Goal: Task Accomplishment & Management: Manage account settings

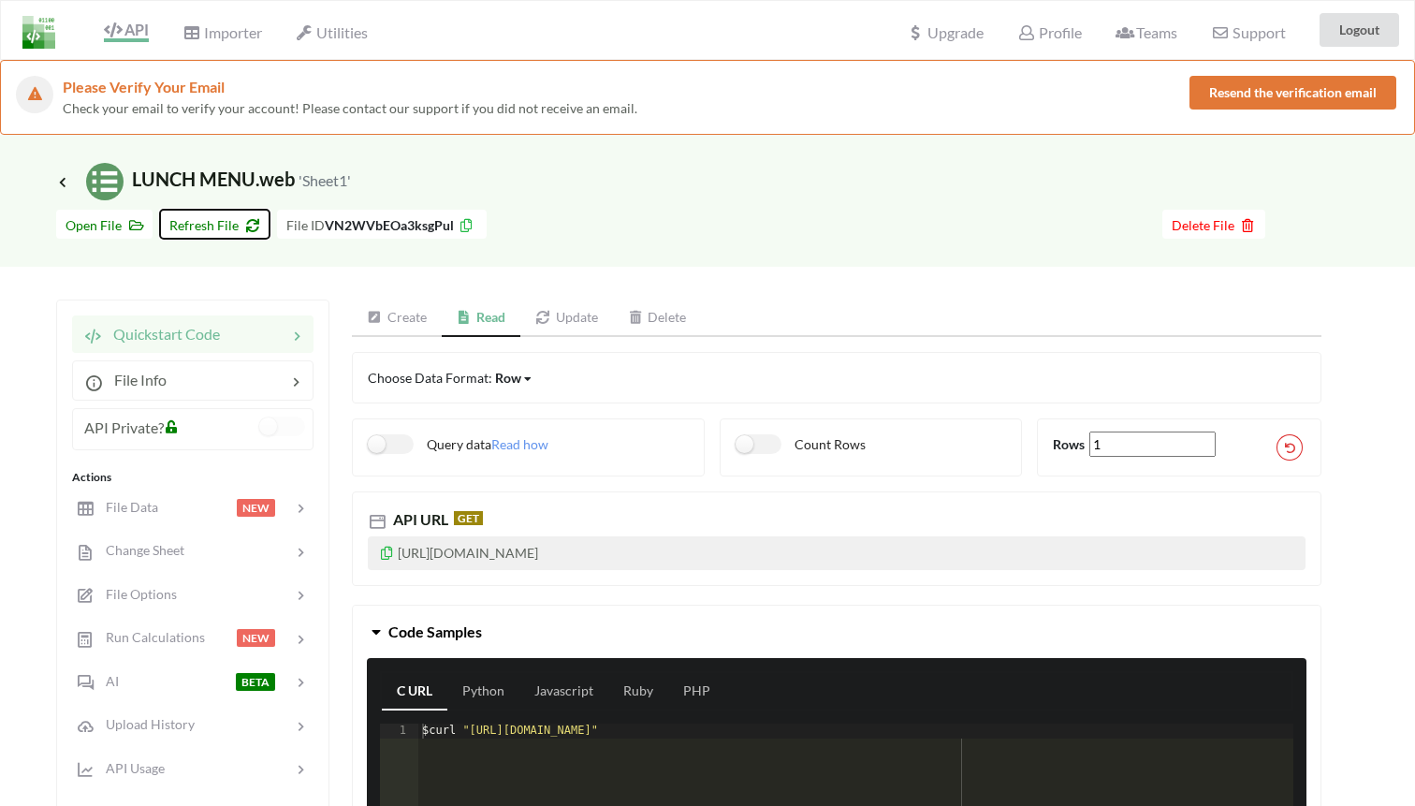
scroll to position [86, 0]
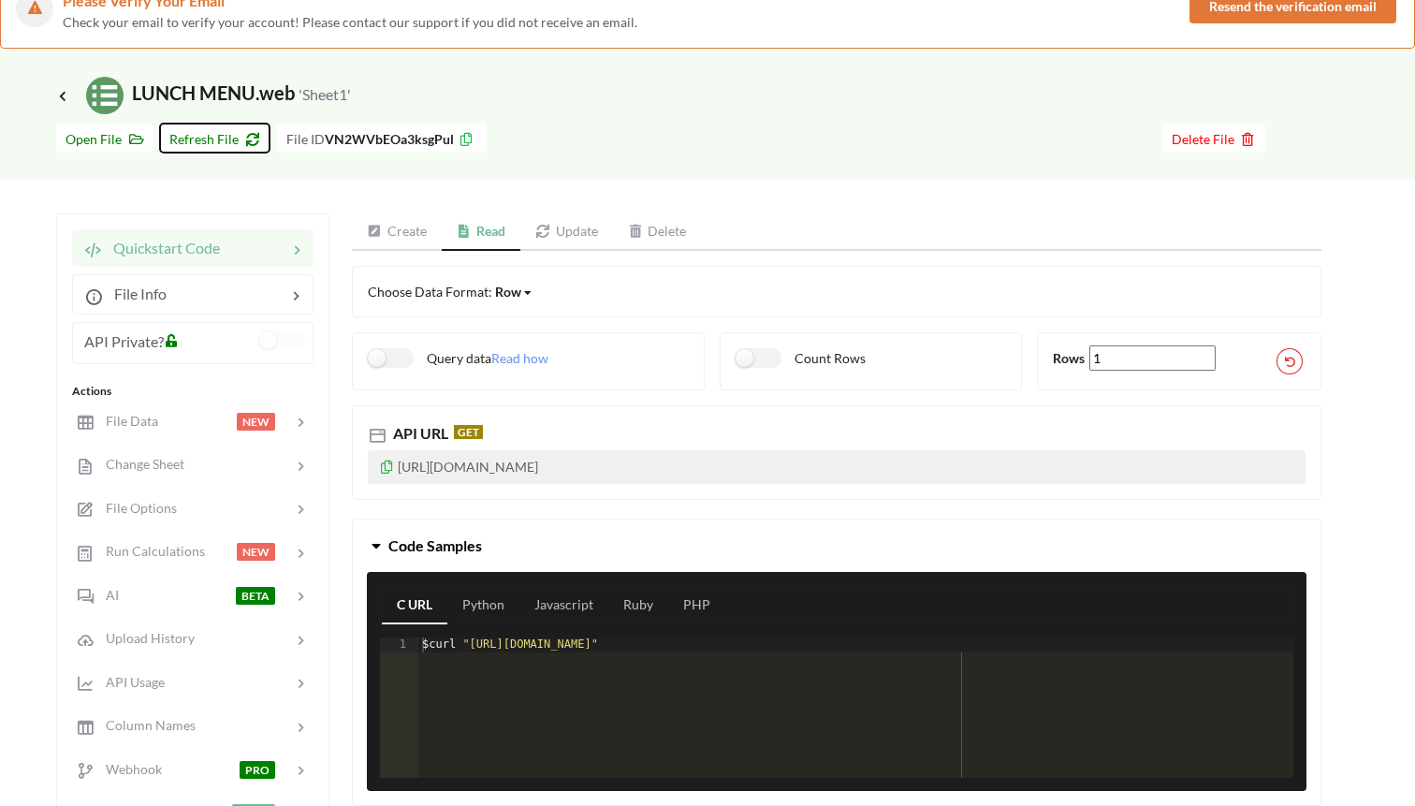
click at [213, 129] on button "Refresh File" at bounding box center [215, 138] width 110 height 29
click at [203, 147] on button "Refresh File" at bounding box center [215, 138] width 110 height 29
click at [65, 93] on icon at bounding box center [62, 95] width 17 height 15
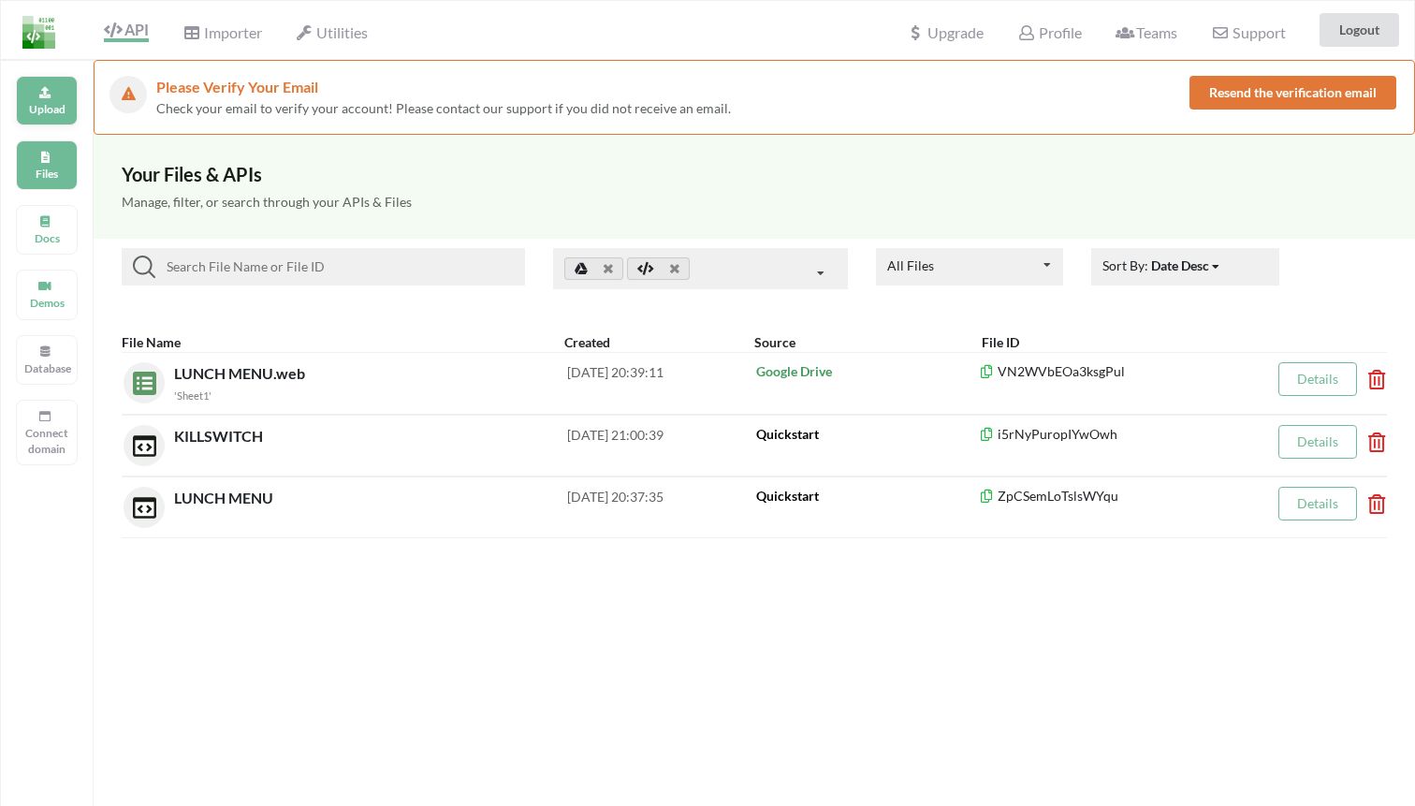
click at [35, 91] on div "Upload" at bounding box center [47, 101] width 62 height 50
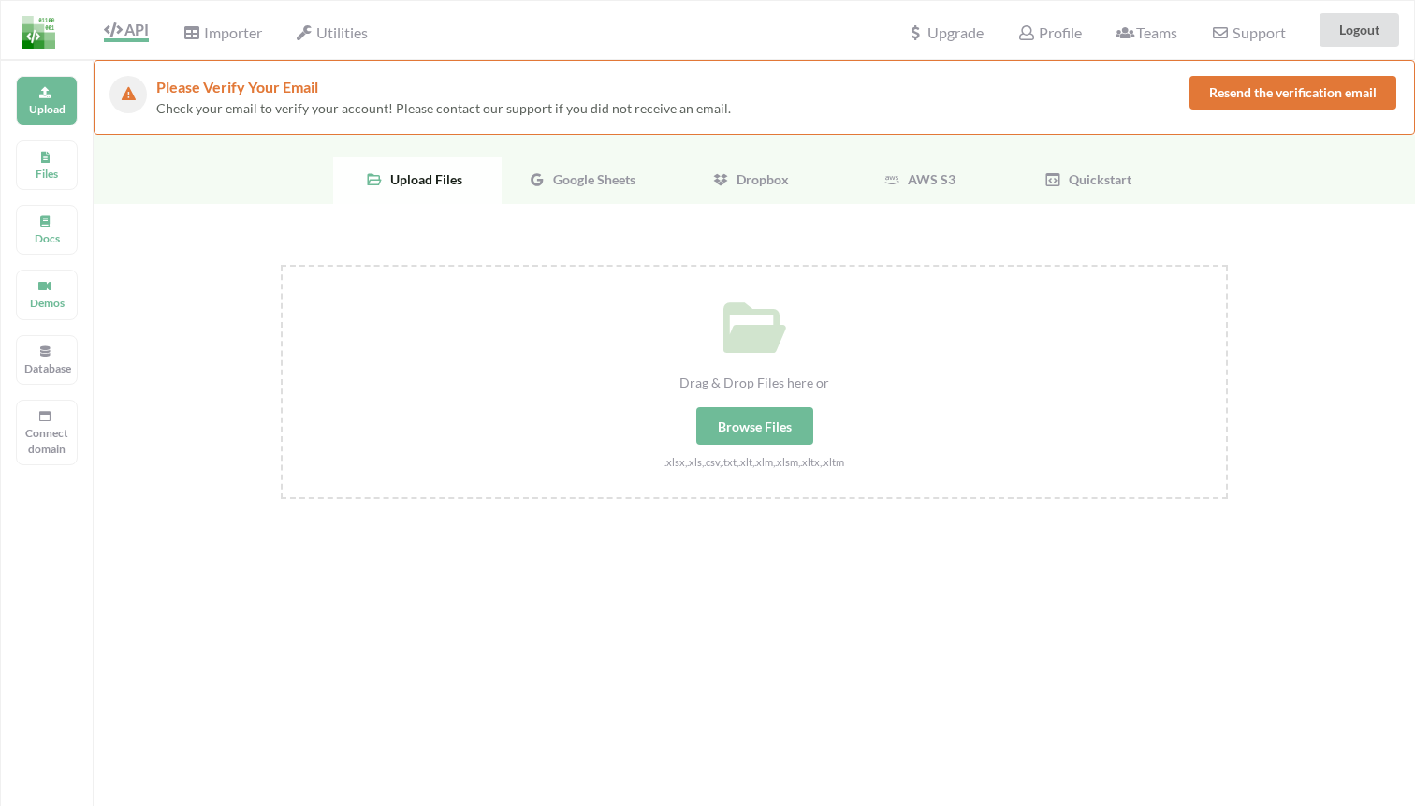
click at [589, 188] on div "Google Sheets" at bounding box center [586, 180] width 168 height 47
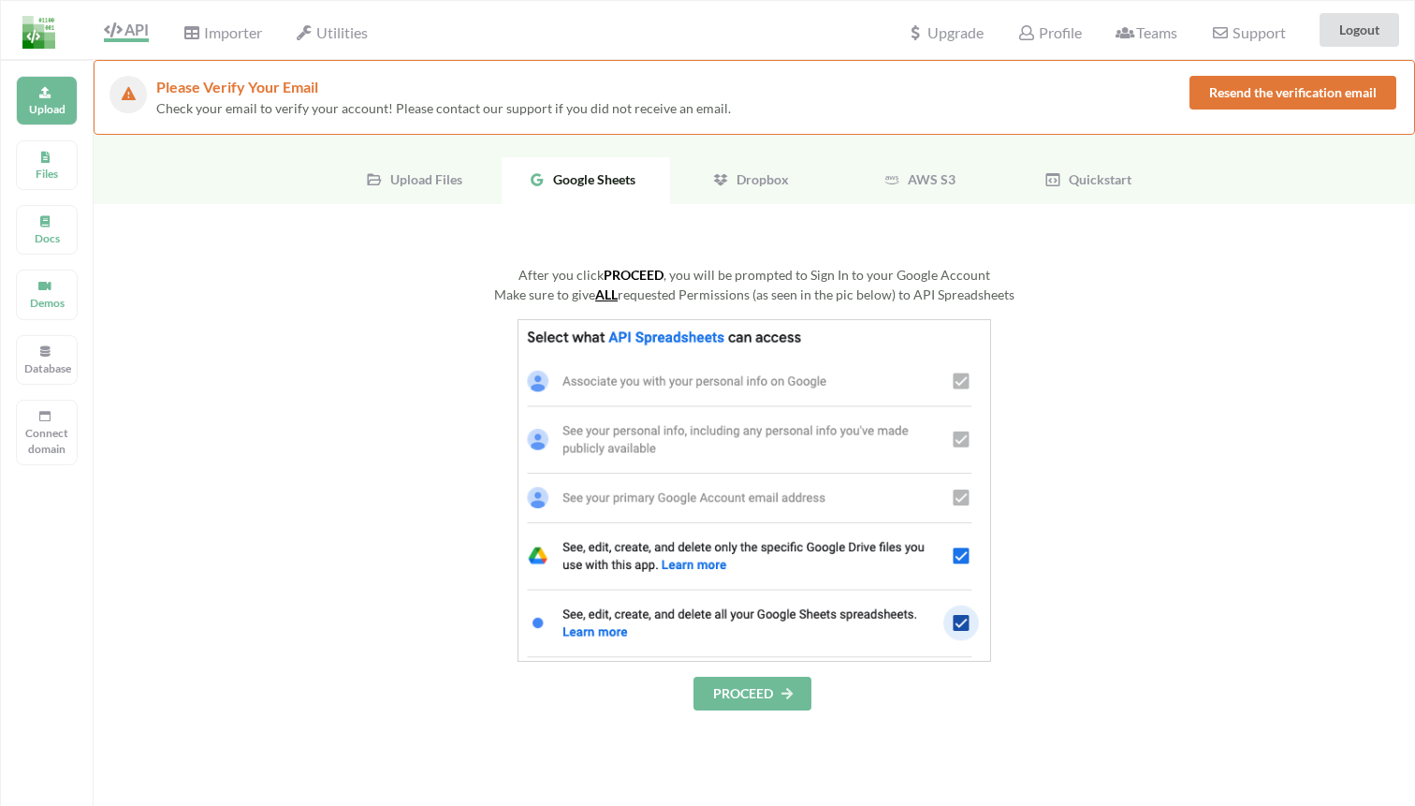
click at [758, 683] on button "PROCEED" at bounding box center [753, 694] width 118 height 34
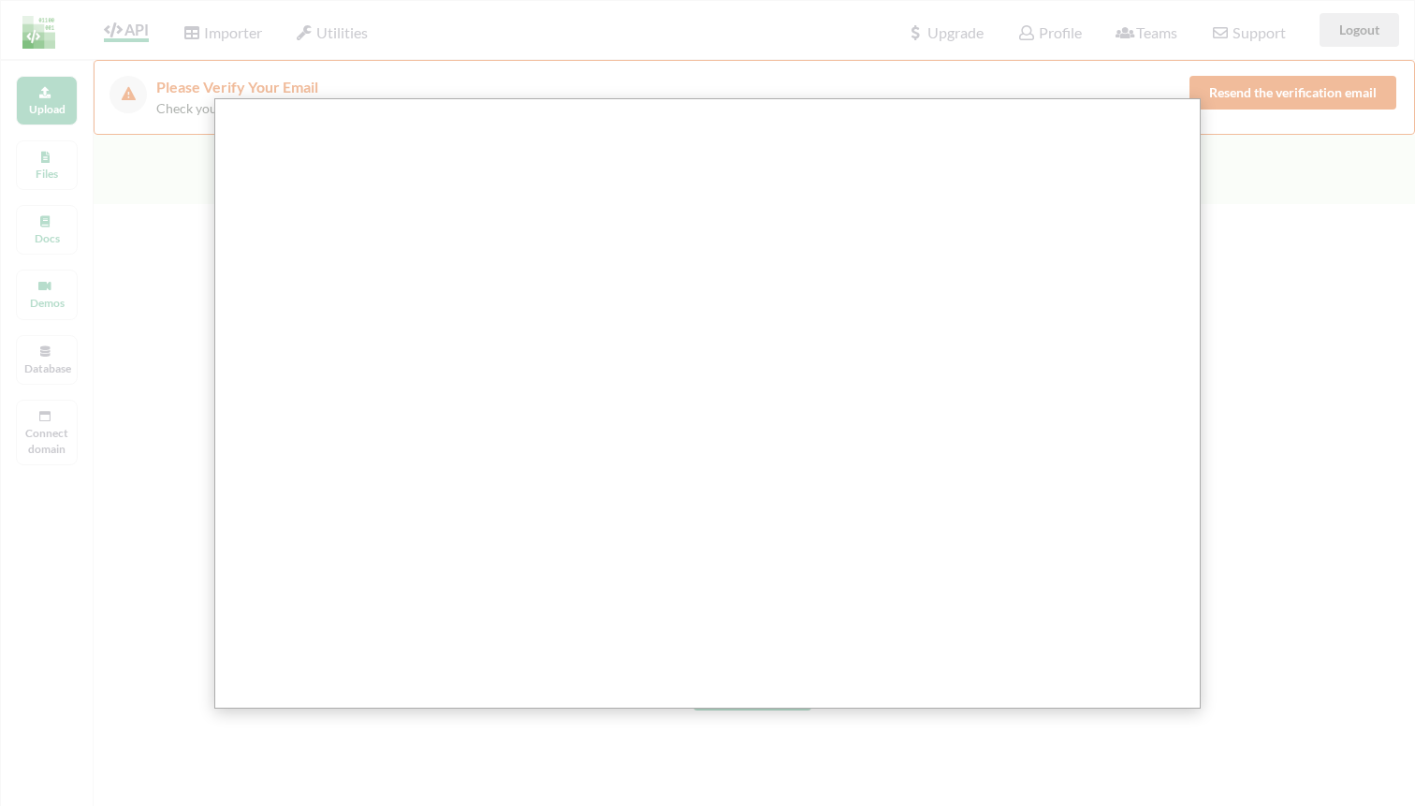
click at [1237, 179] on div at bounding box center [714, 617] width 1429 height 1234
click at [66, 126] on div at bounding box center [714, 617] width 1429 height 1234
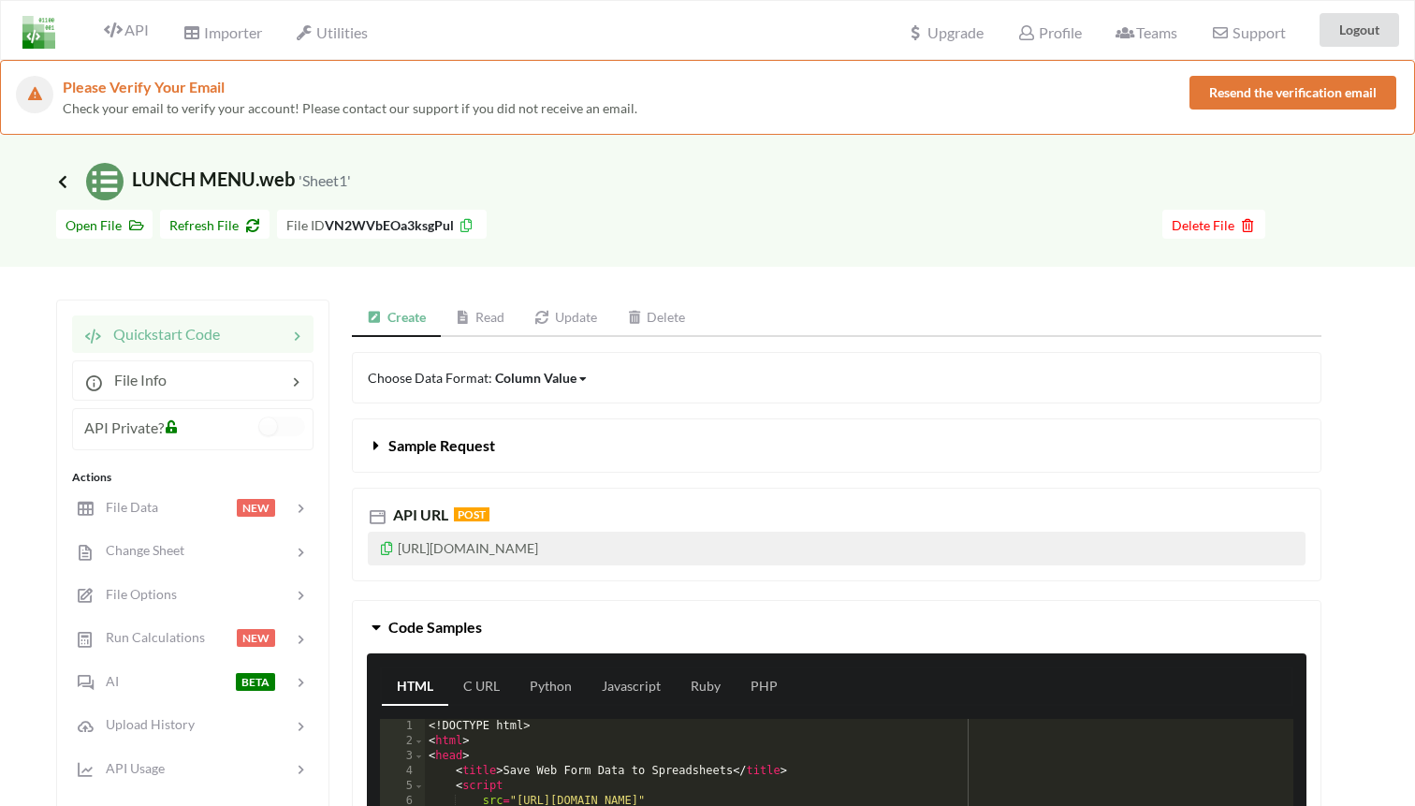
click at [62, 174] on icon at bounding box center [62, 181] width 17 height 15
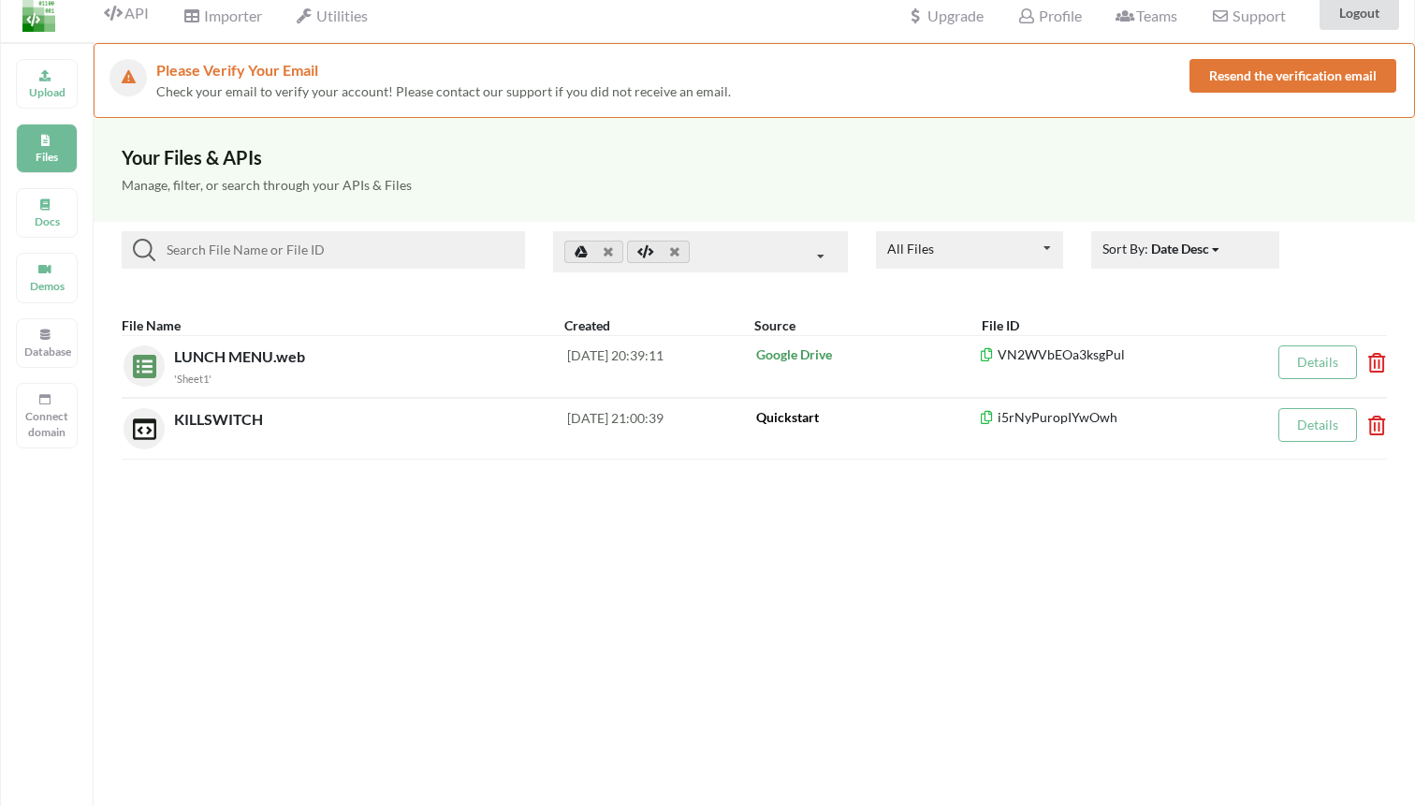
scroll to position [17, 0]
click at [50, 79] on icon at bounding box center [44, 72] width 13 height 11
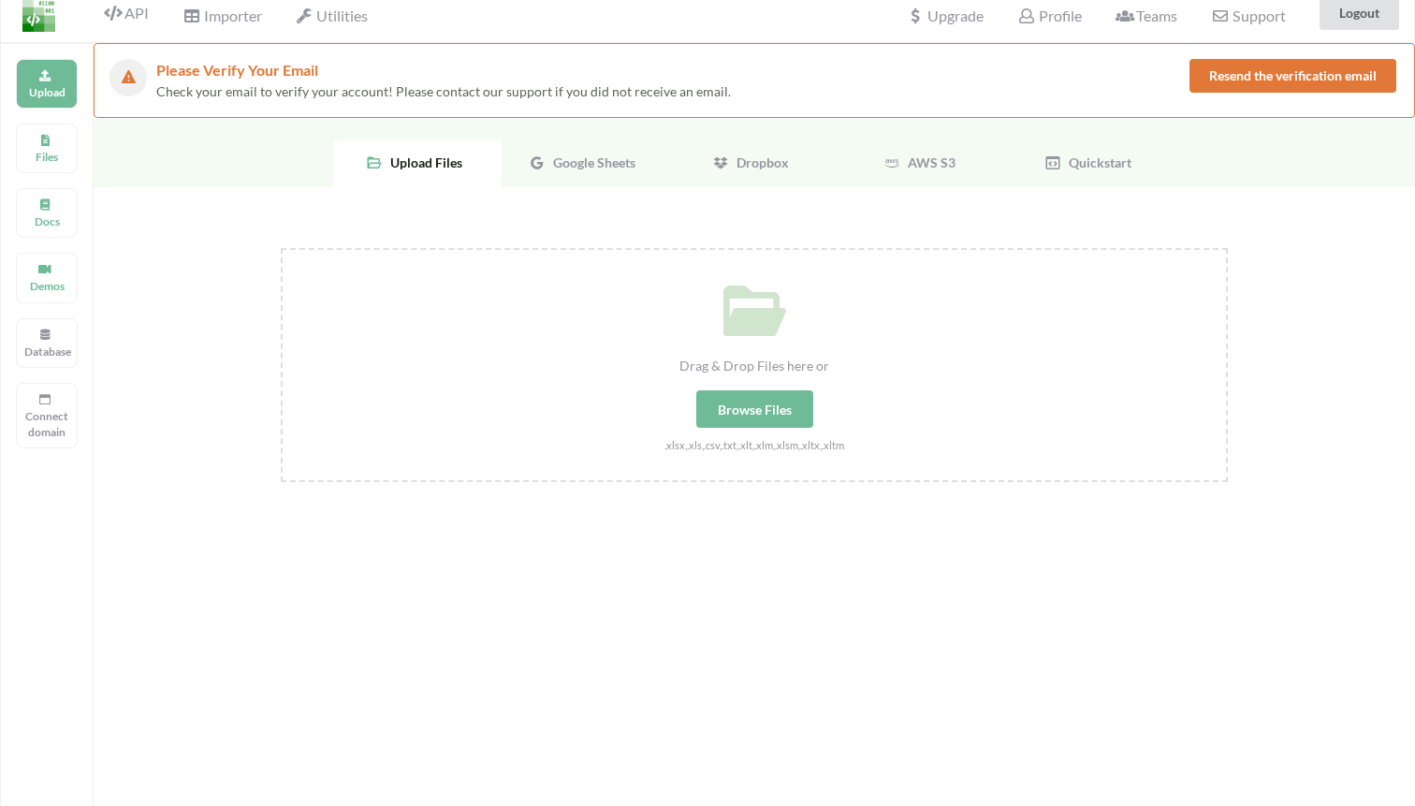
click at [584, 136] on div "Upload Files Google Sheets Dropbox AWS S3 Quickstart" at bounding box center [755, 152] width 1322 height 69
click at [599, 169] on span "Google Sheets" at bounding box center [591, 162] width 90 height 16
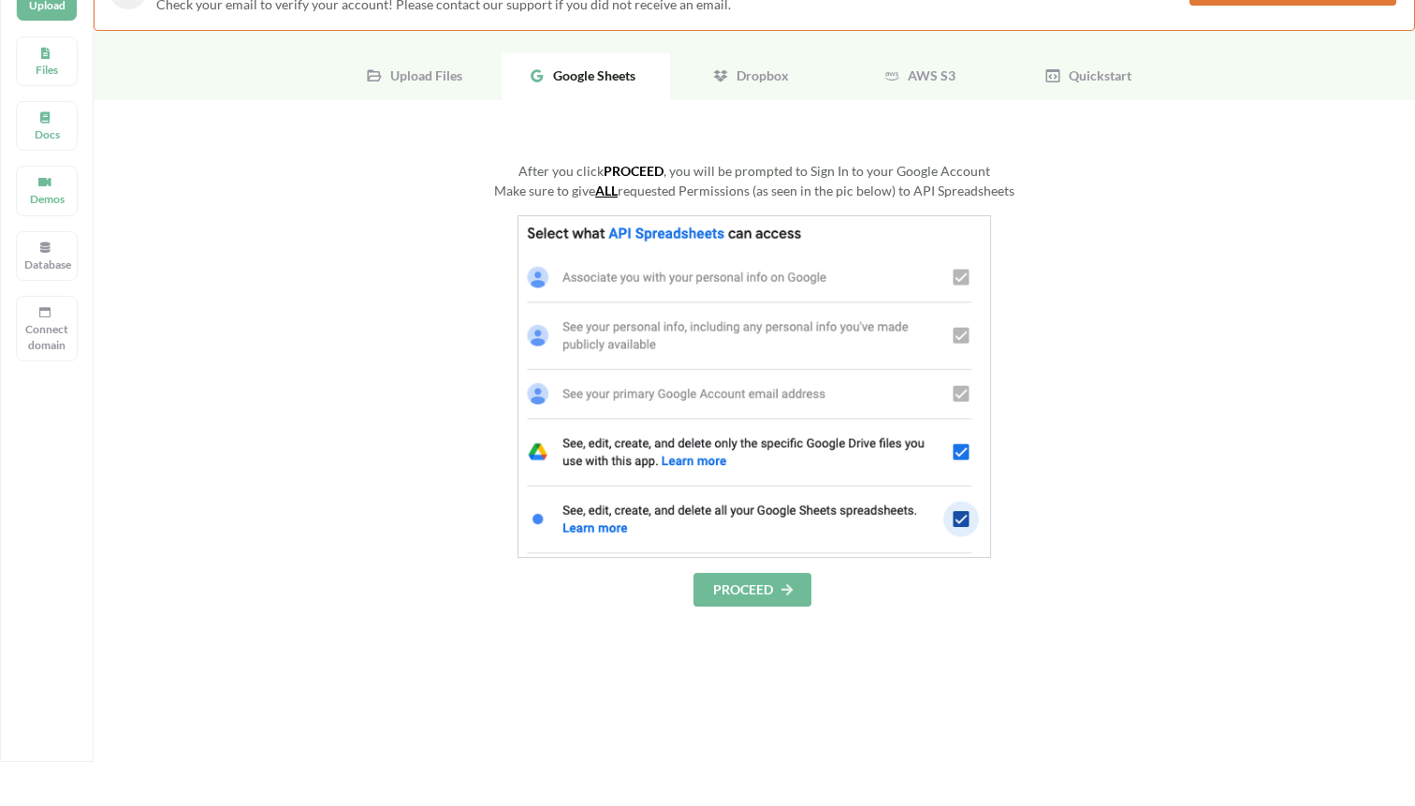
scroll to position [132, 0]
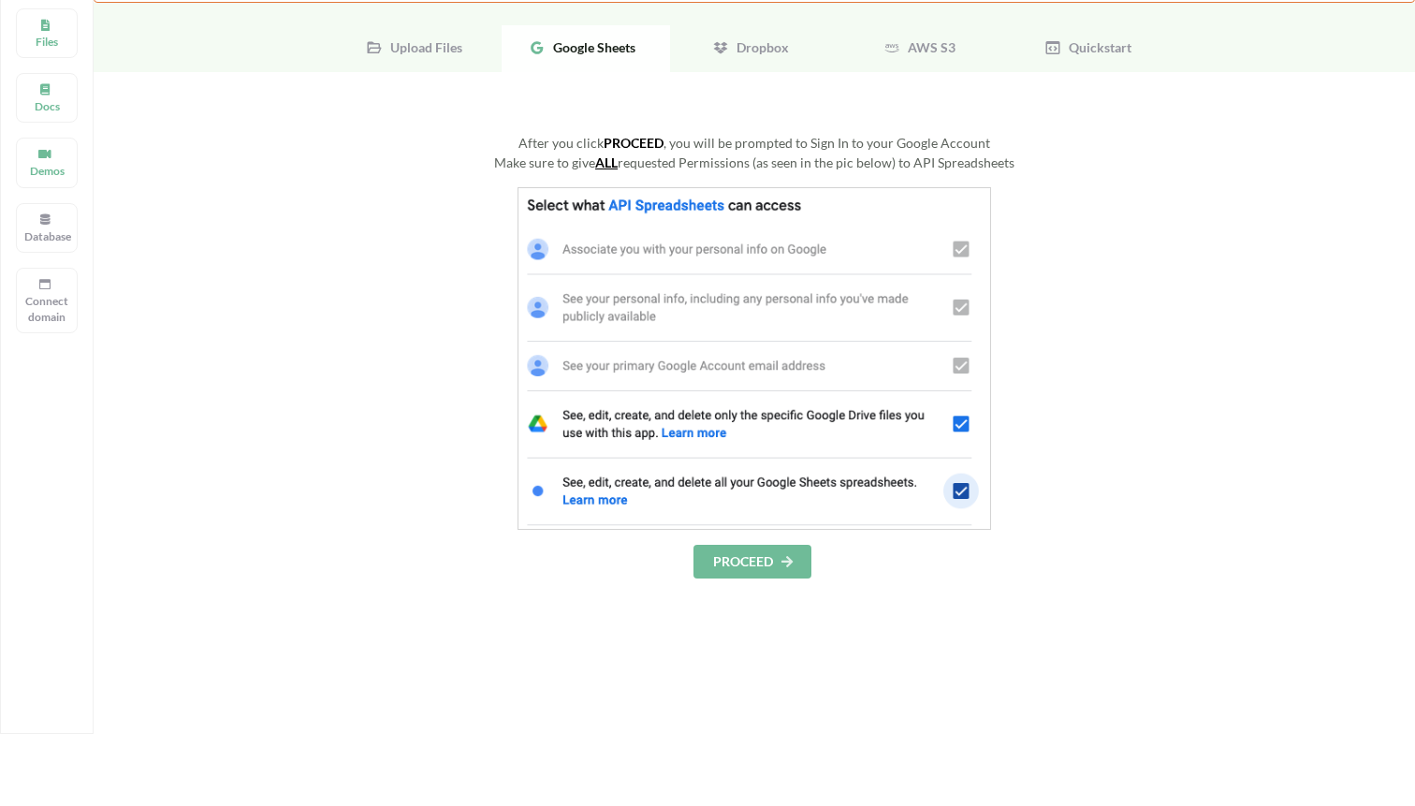
click at [770, 560] on button "PROCEED" at bounding box center [753, 562] width 118 height 34
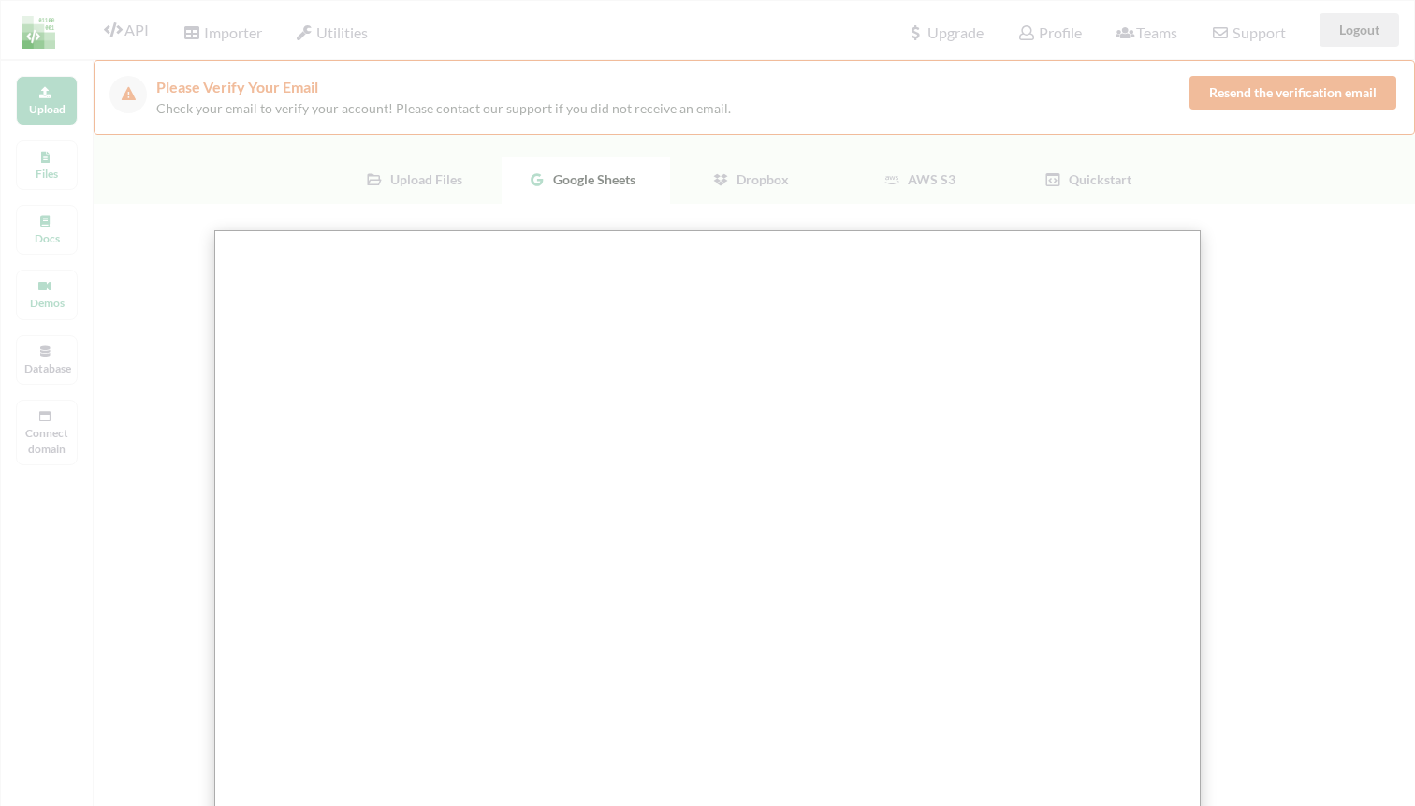
scroll to position [34, 0]
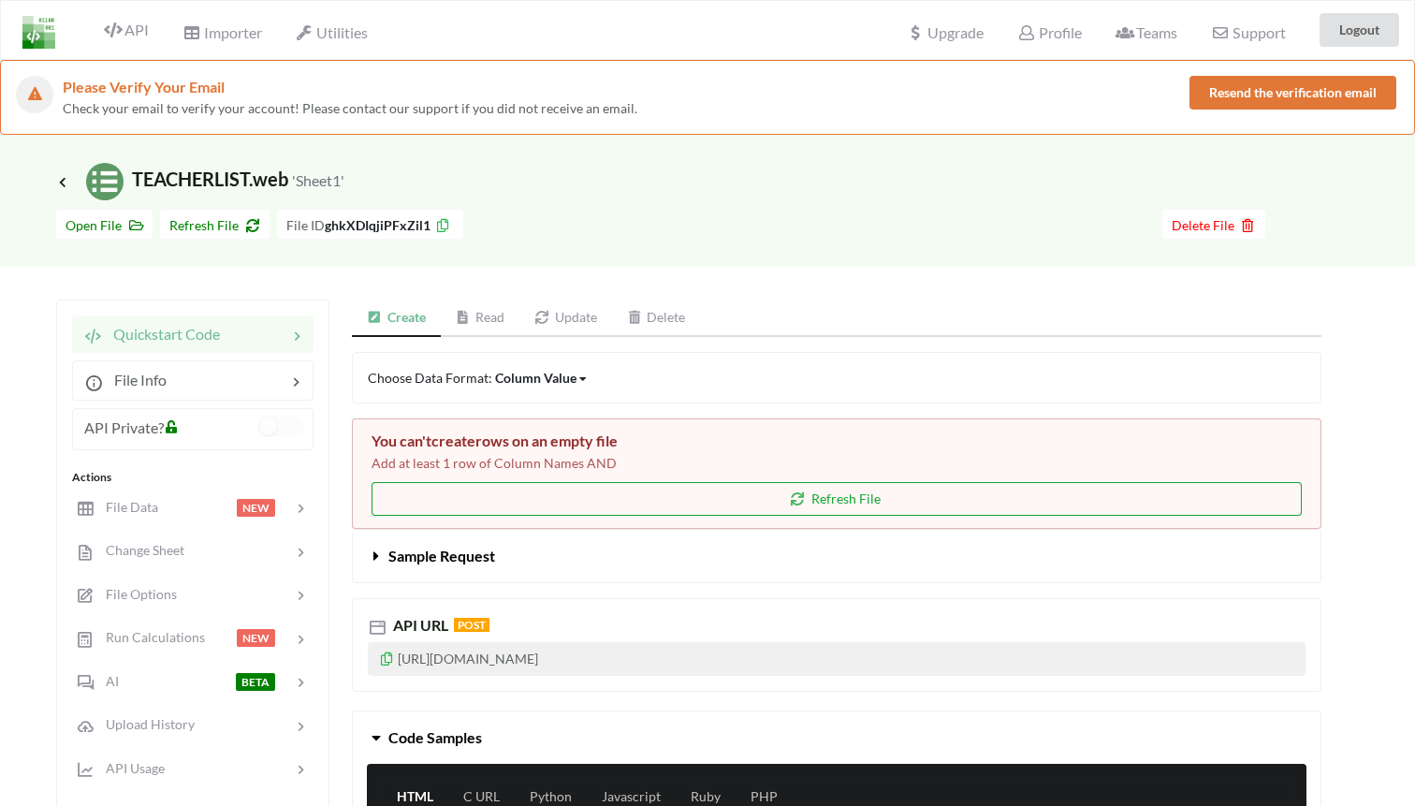
click at [528, 484] on button "Refresh File" at bounding box center [837, 499] width 930 height 34
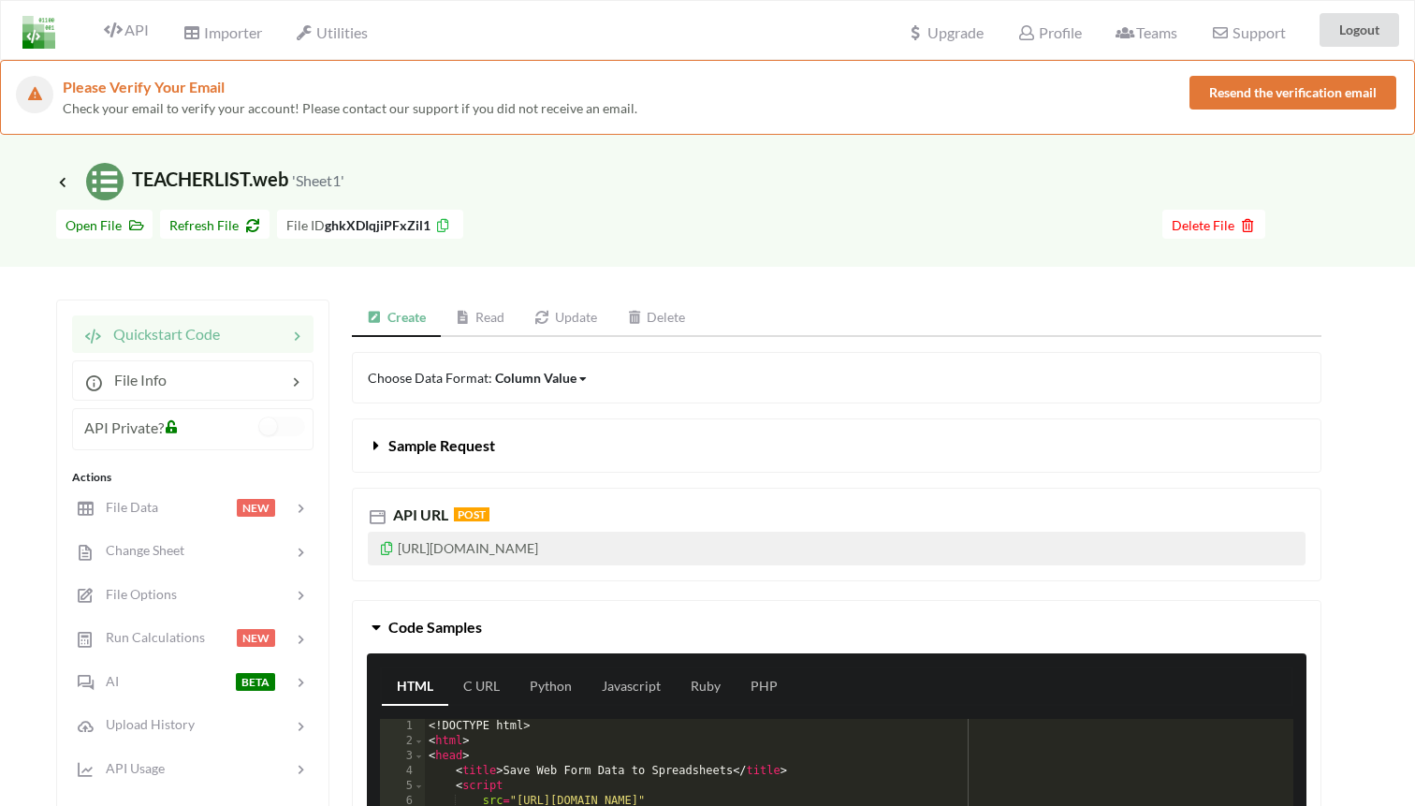
click at [379, 556] on p "https://api.apispreadsheets.com/data/ghkXDIqjiPFxZil1/" at bounding box center [837, 549] width 938 height 34
click at [384, 551] on icon at bounding box center [387, 545] width 16 height 13
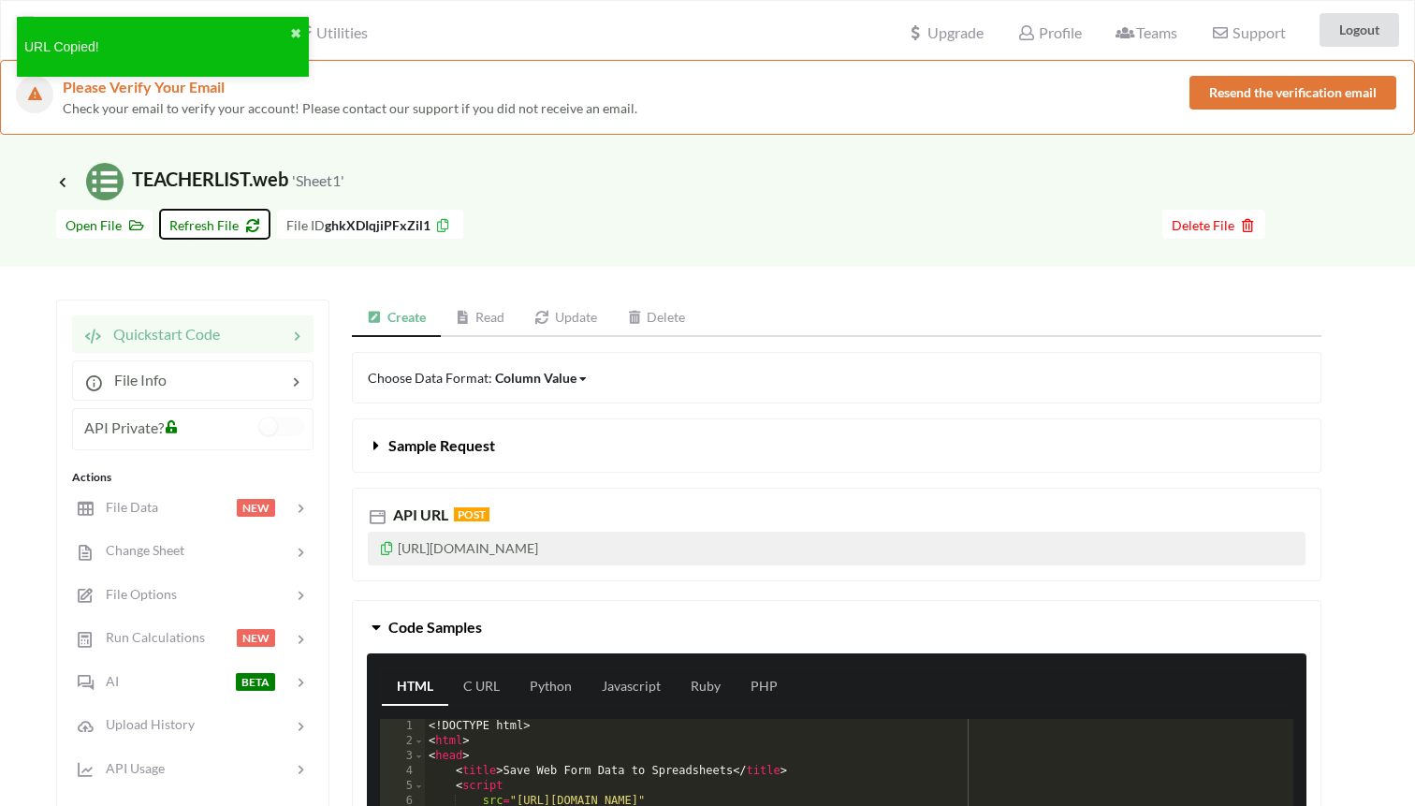
click at [211, 223] on span "Refresh File" at bounding box center [214, 225] width 91 height 16
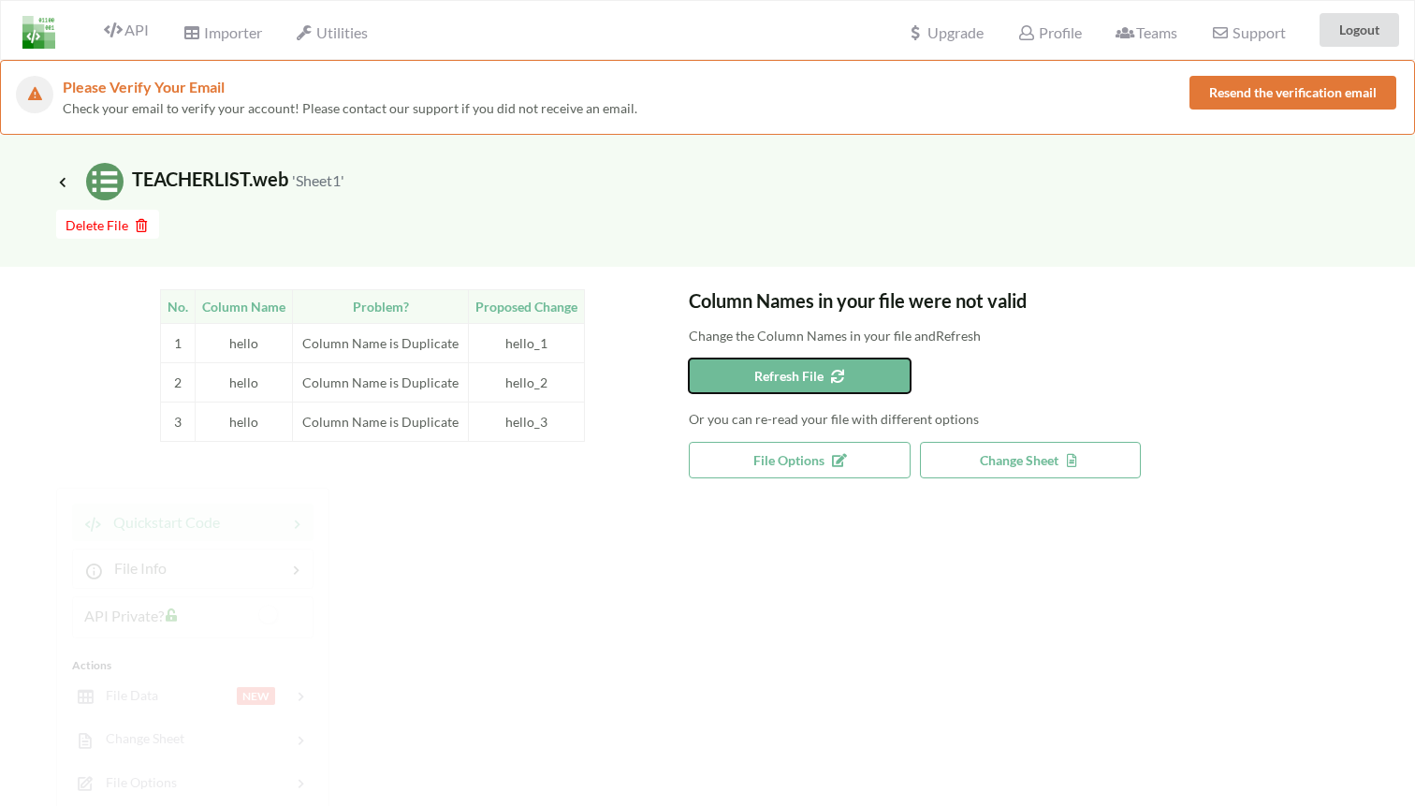
click at [781, 366] on button "Refresh File" at bounding box center [800, 375] width 222 height 35
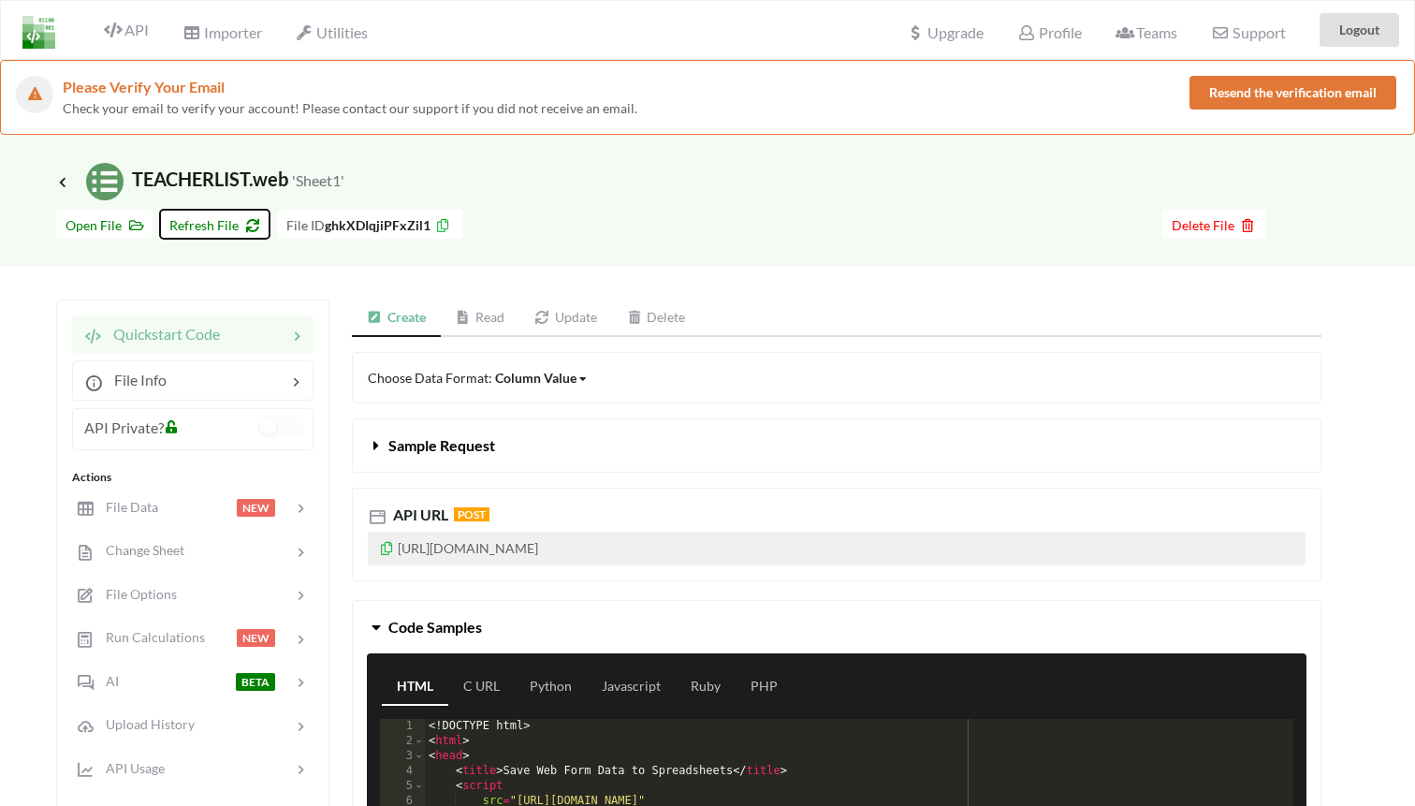
click at [223, 224] on span "Refresh File" at bounding box center [214, 225] width 91 height 16
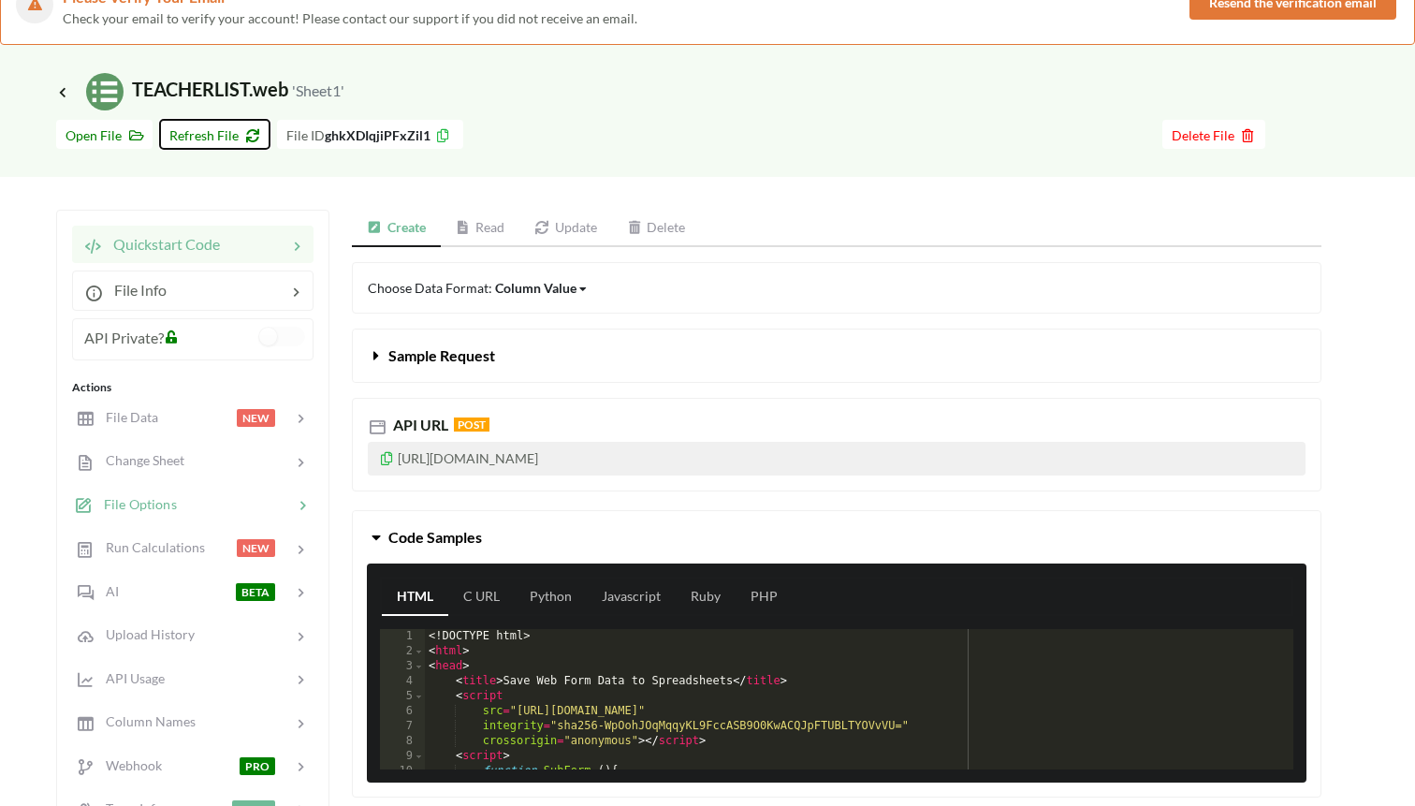
scroll to position [105, 0]
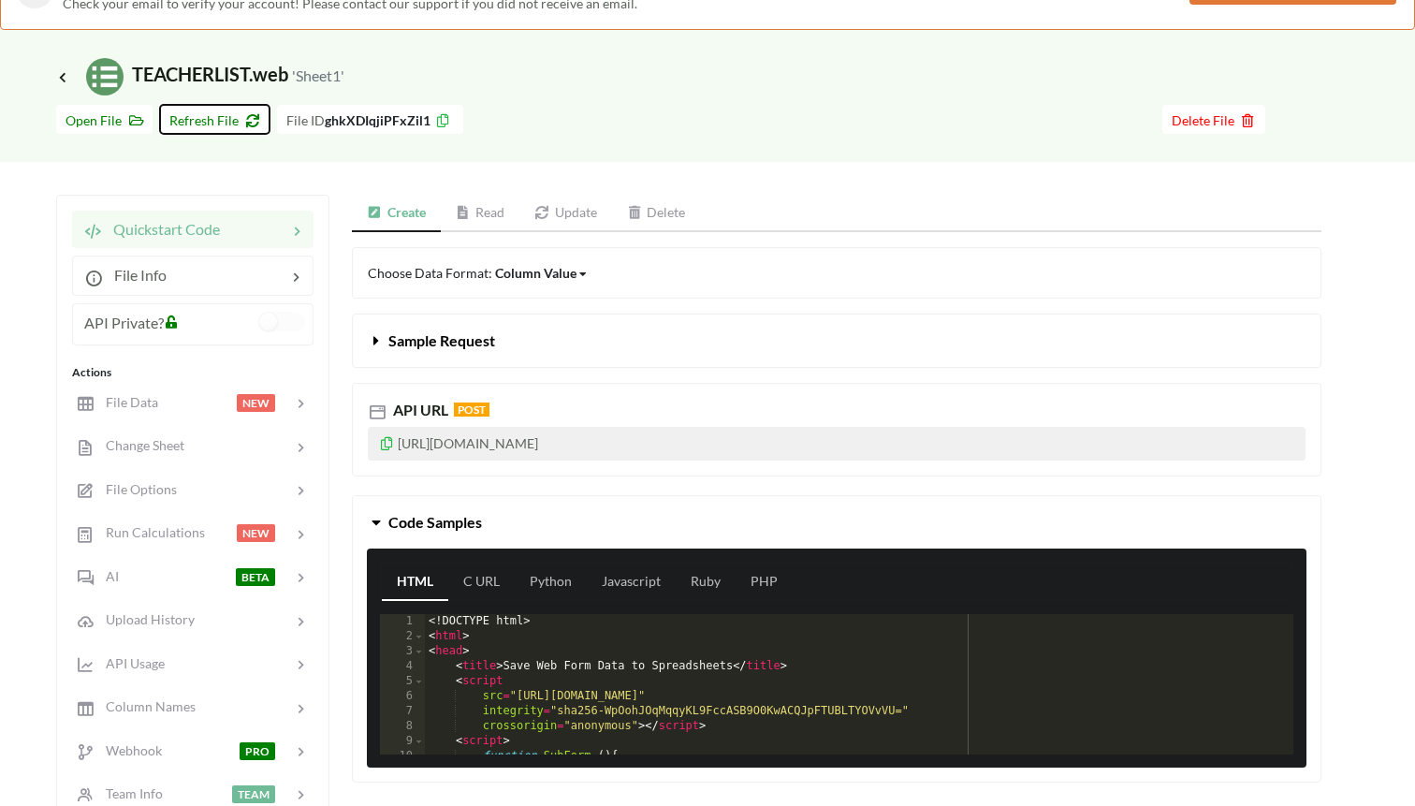
click at [217, 122] on span "Refresh File" at bounding box center [214, 120] width 91 height 16
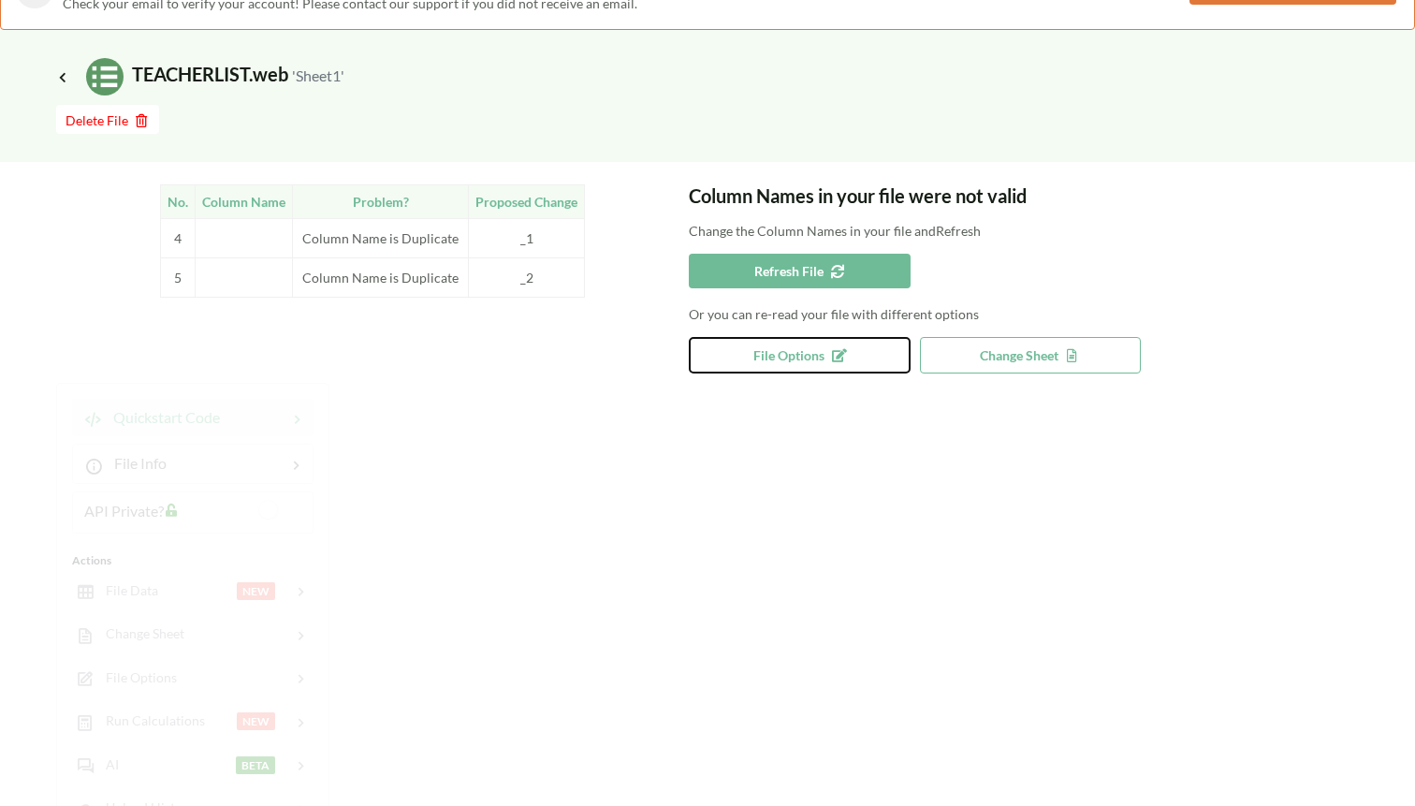
click at [768, 343] on button "File Options" at bounding box center [800, 355] width 222 height 37
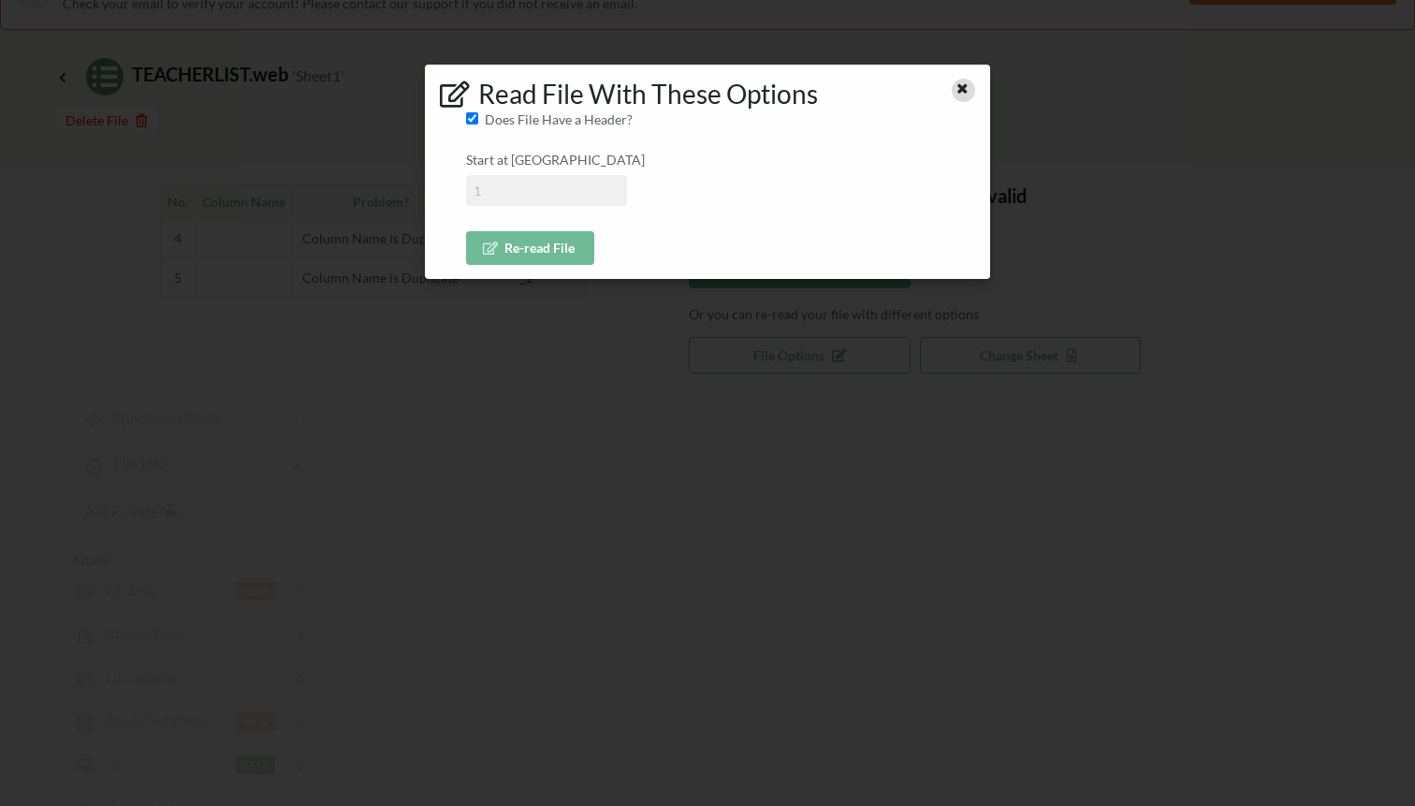
click at [965, 88] on icon at bounding box center [963, 86] width 16 height 13
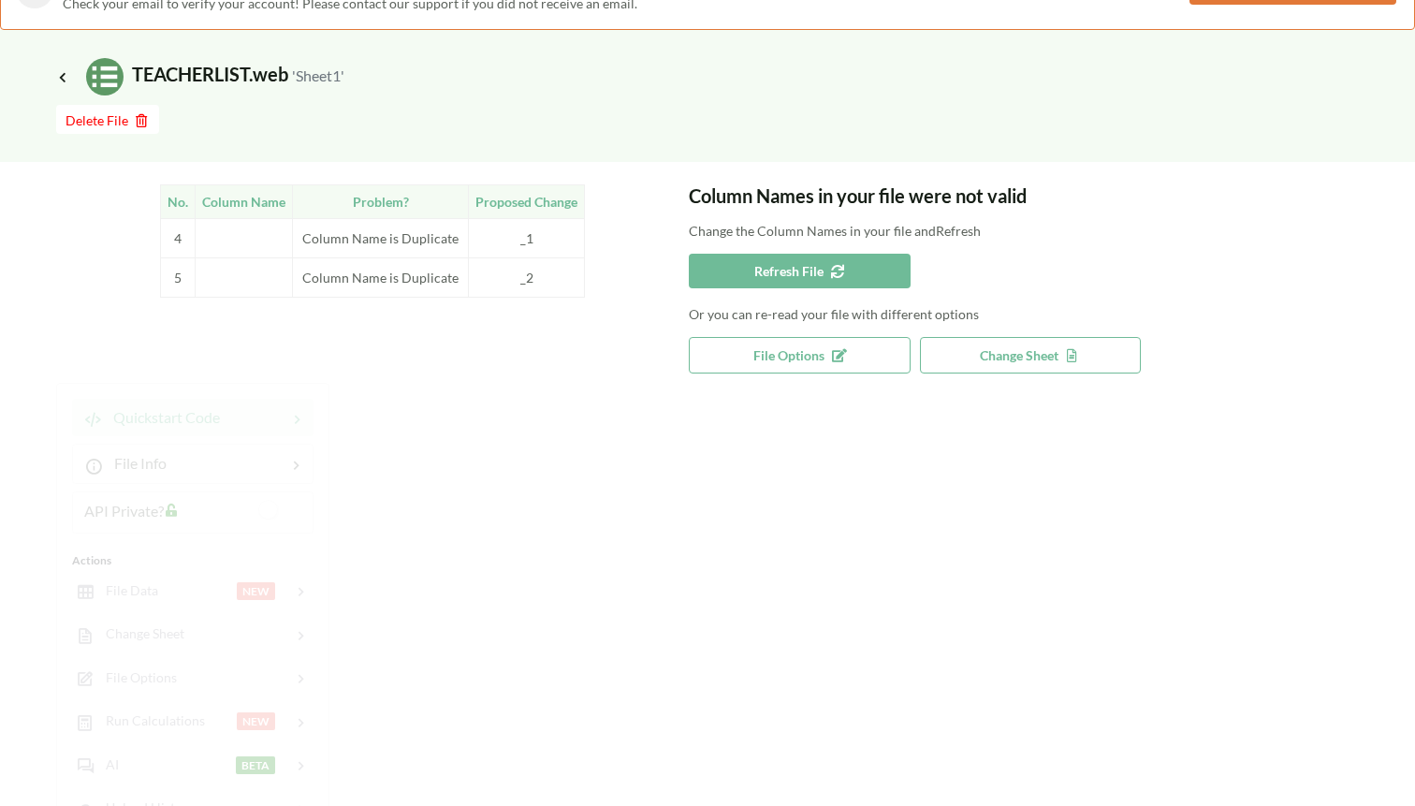
click at [156, 231] on div "No. Column Name Problem? Proposed Change 4 Column Name is Duplicate _1 5 Column…" at bounding box center [372, 240] width 633 height 113
click at [780, 270] on span "Refresh File" at bounding box center [799, 271] width 91 height 16
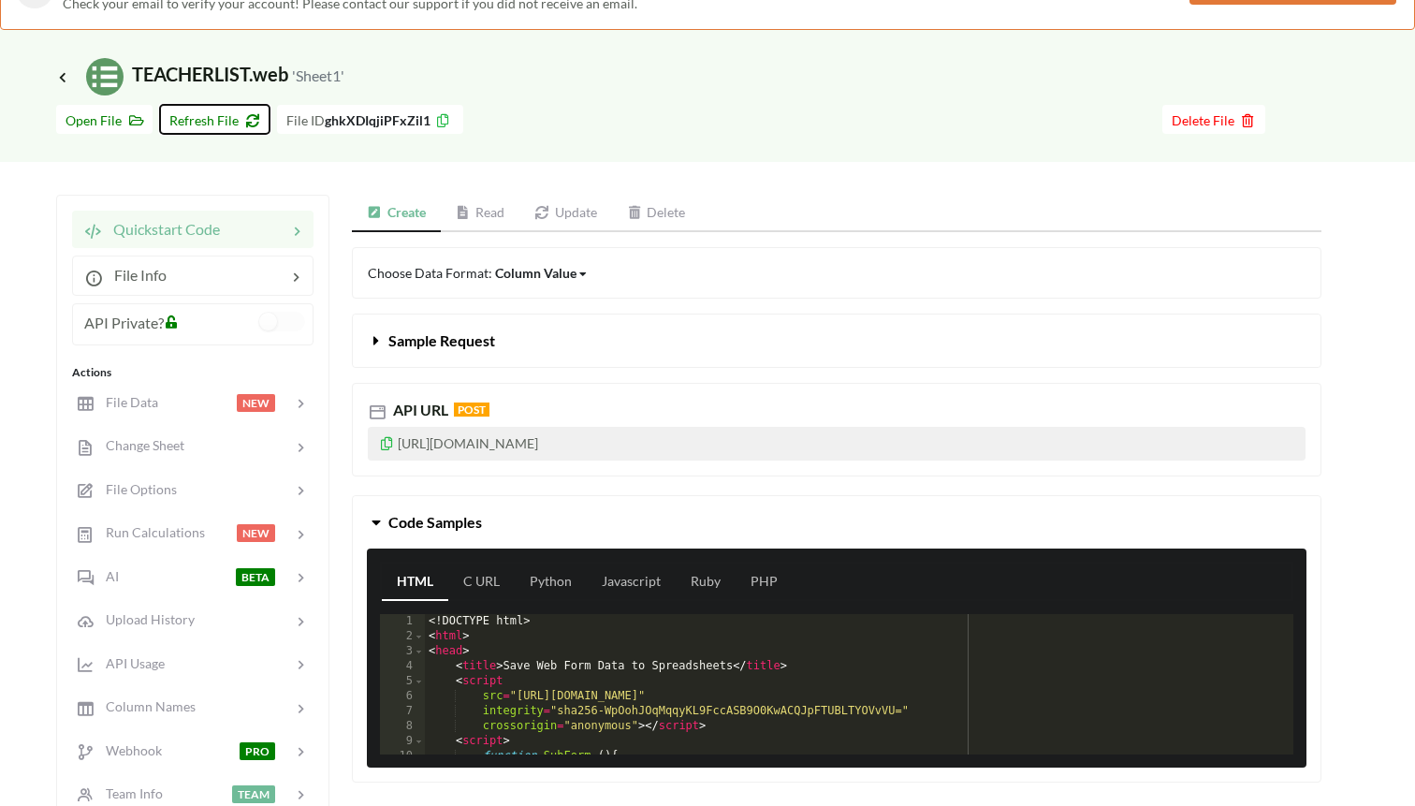
click at [209, 116] on span "Refresh File" at bounding box center [214, 120] width 91 height 16
click at [63, 79] on icon at bounding box center [62, 76] width 17 height 15
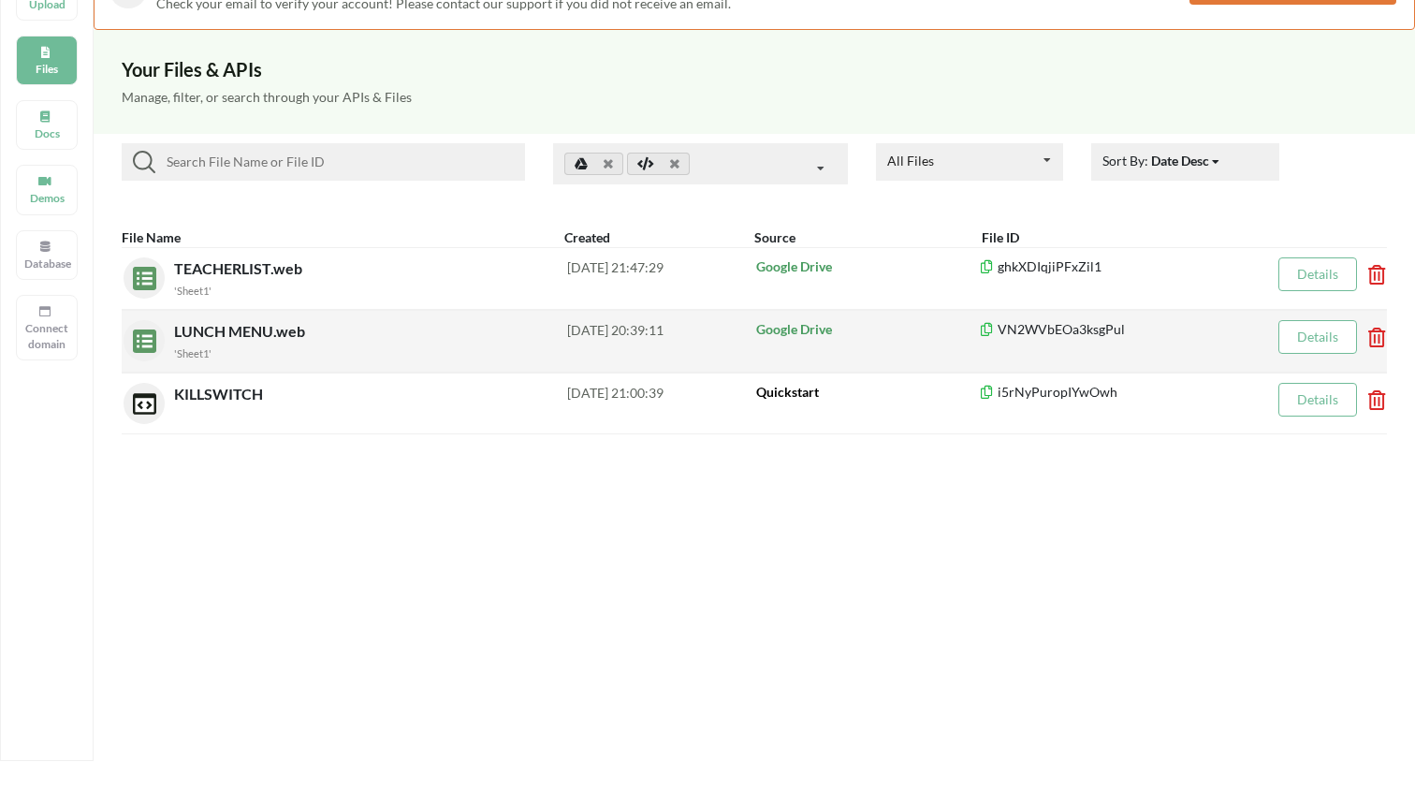
click at [253, 331] on span "LUNCH MENU.web" at bounding box center [241, 331] width 135 height 18
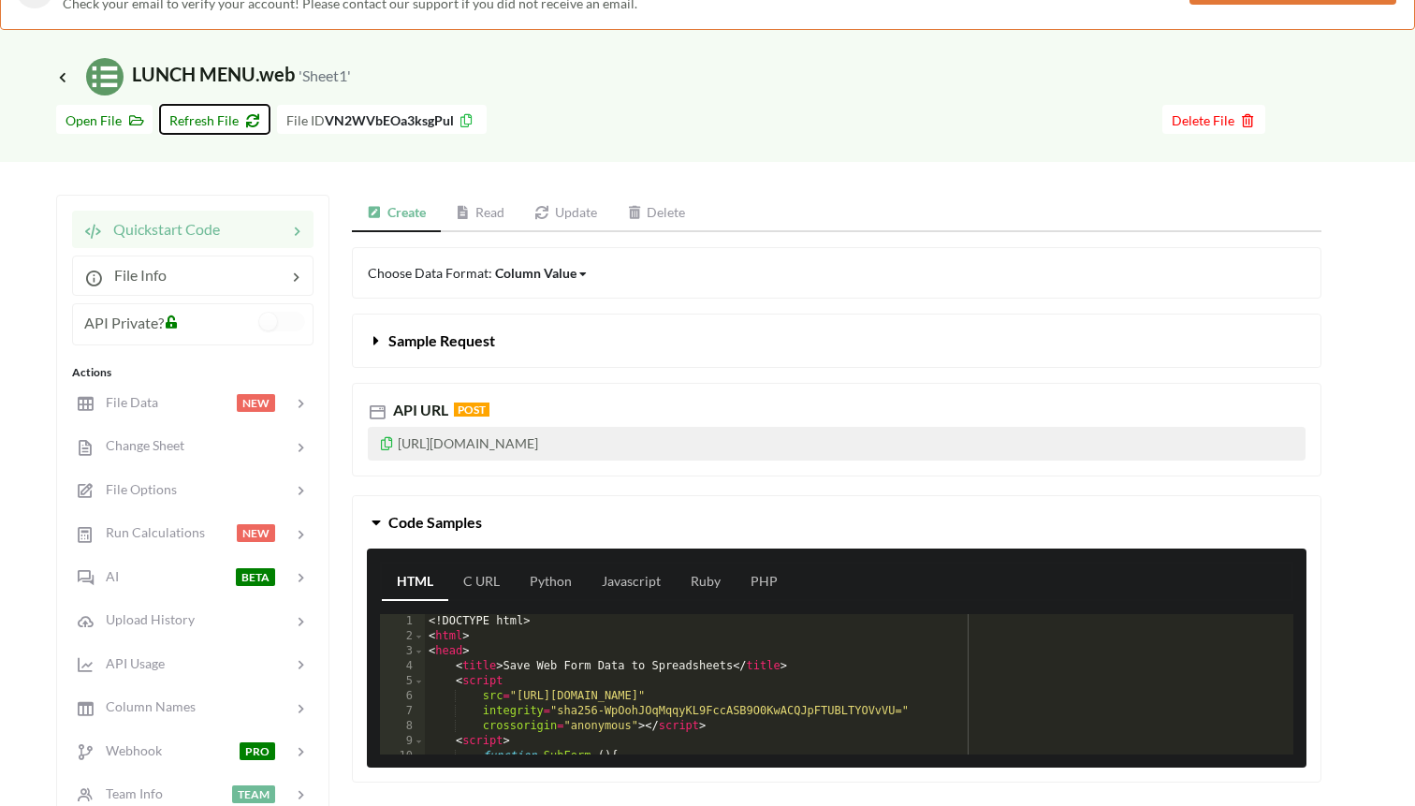
click at [190, 127] on span "Refresh File" at bounding box center [214, 120] width 91 height 16
click at [215, 110] on button "Refresh File" at bounding box center [215, 119] width 110 height 29
click at [188, 121] on span "Refresh File" at bounding box center [214, 120] width 91 height 16
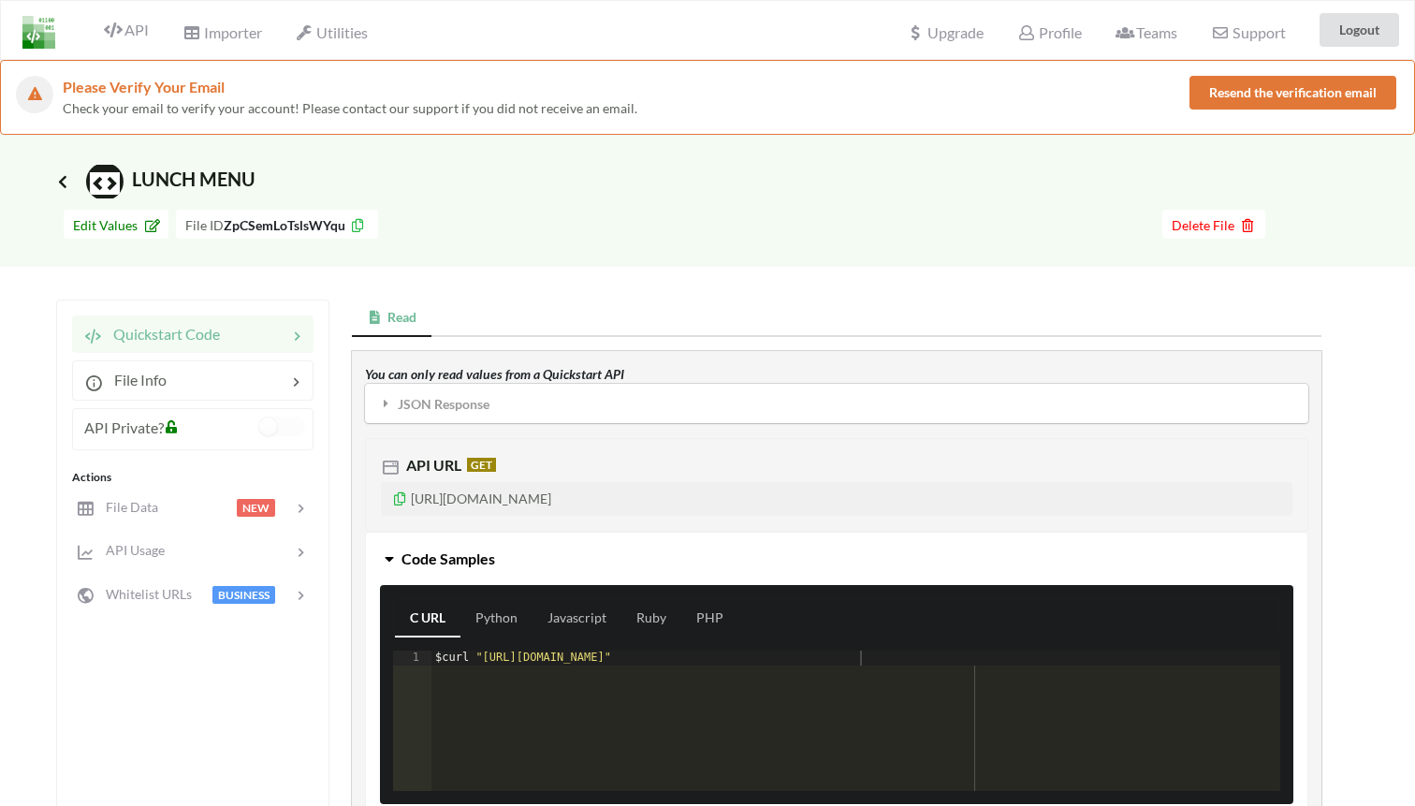
click at [59, 176] on icon at bounding box center [62, 181] width 17 height 15
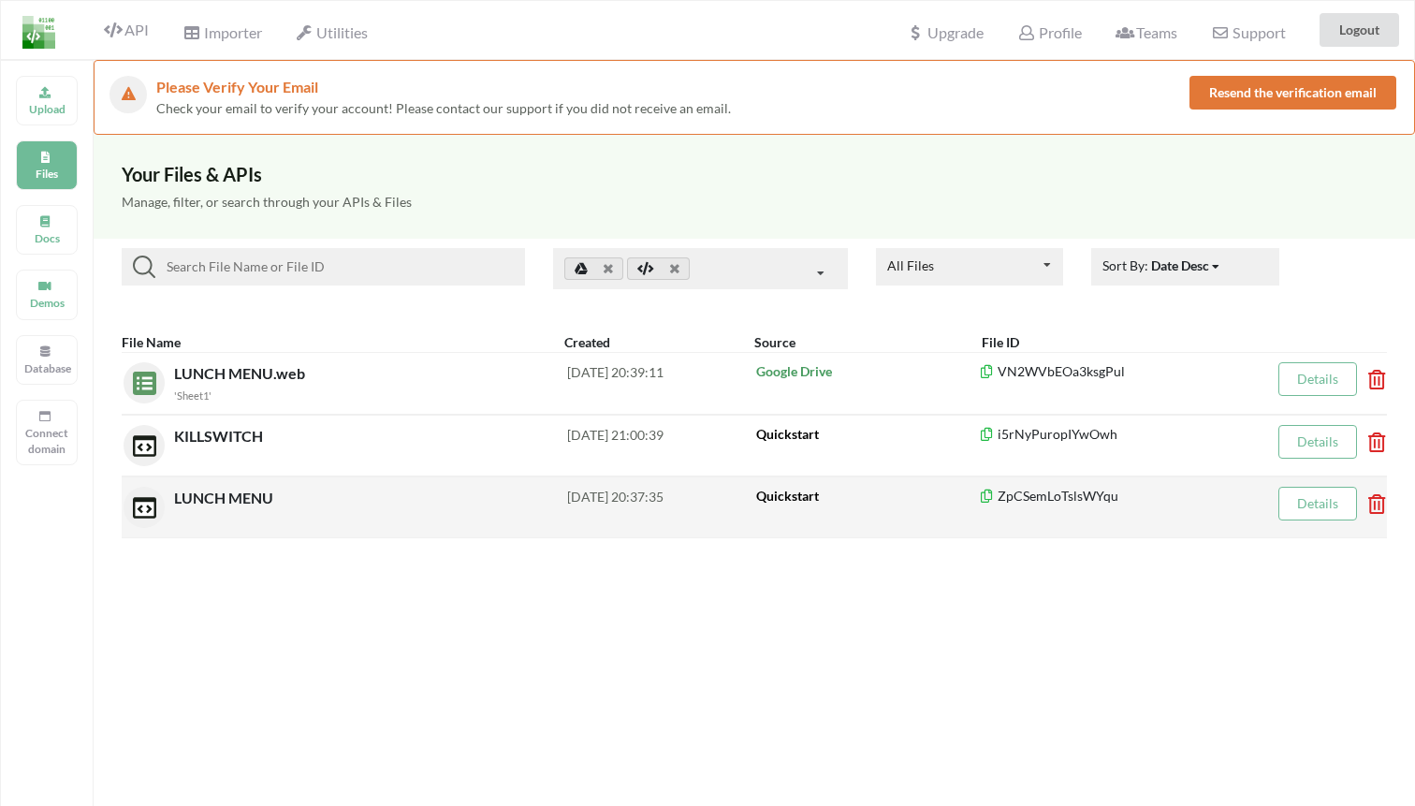
click at [1374, 500] on icon at bounding box center [1371, 497] width 6 height 7
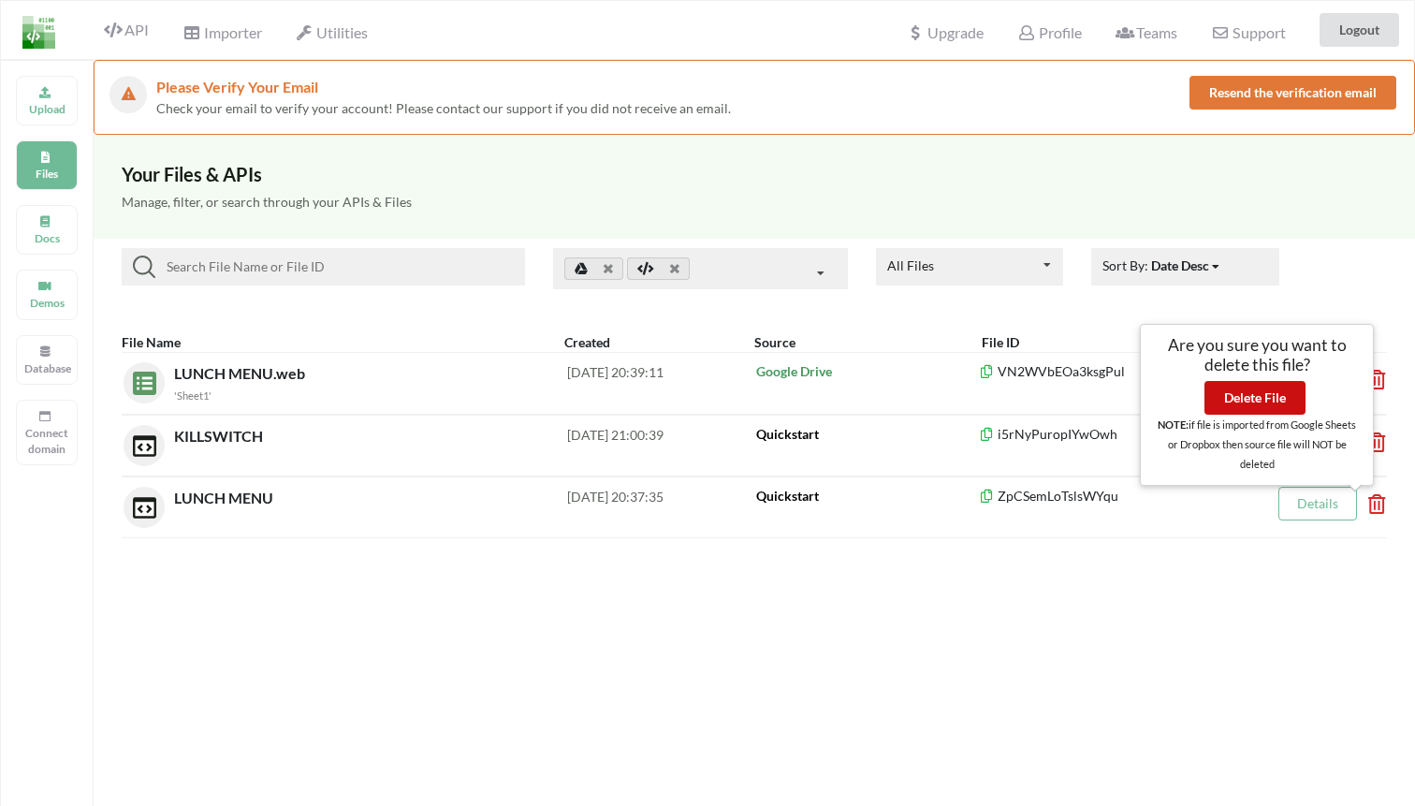
click at [1263, 395] on button "Delete File" at bounding box center [1255, 398] width 101 height 34
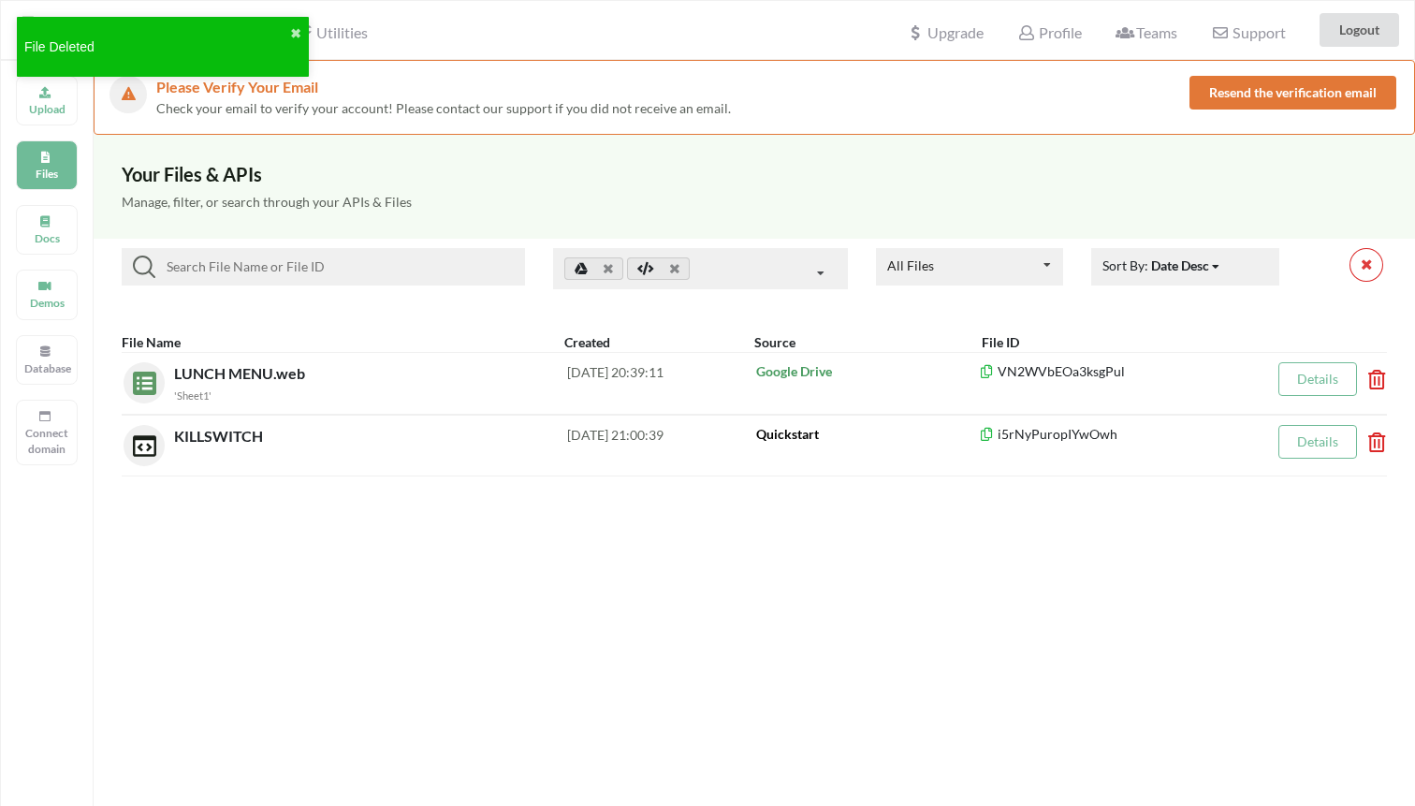
click at [270, 257] on input at bounding box center [336, 267] width 362 height 22
click at [488, 124] on div "Please Verify Your Email Check your email to verify your account! Please contac…" at bounding box center [755, 97] width 1322 height 75
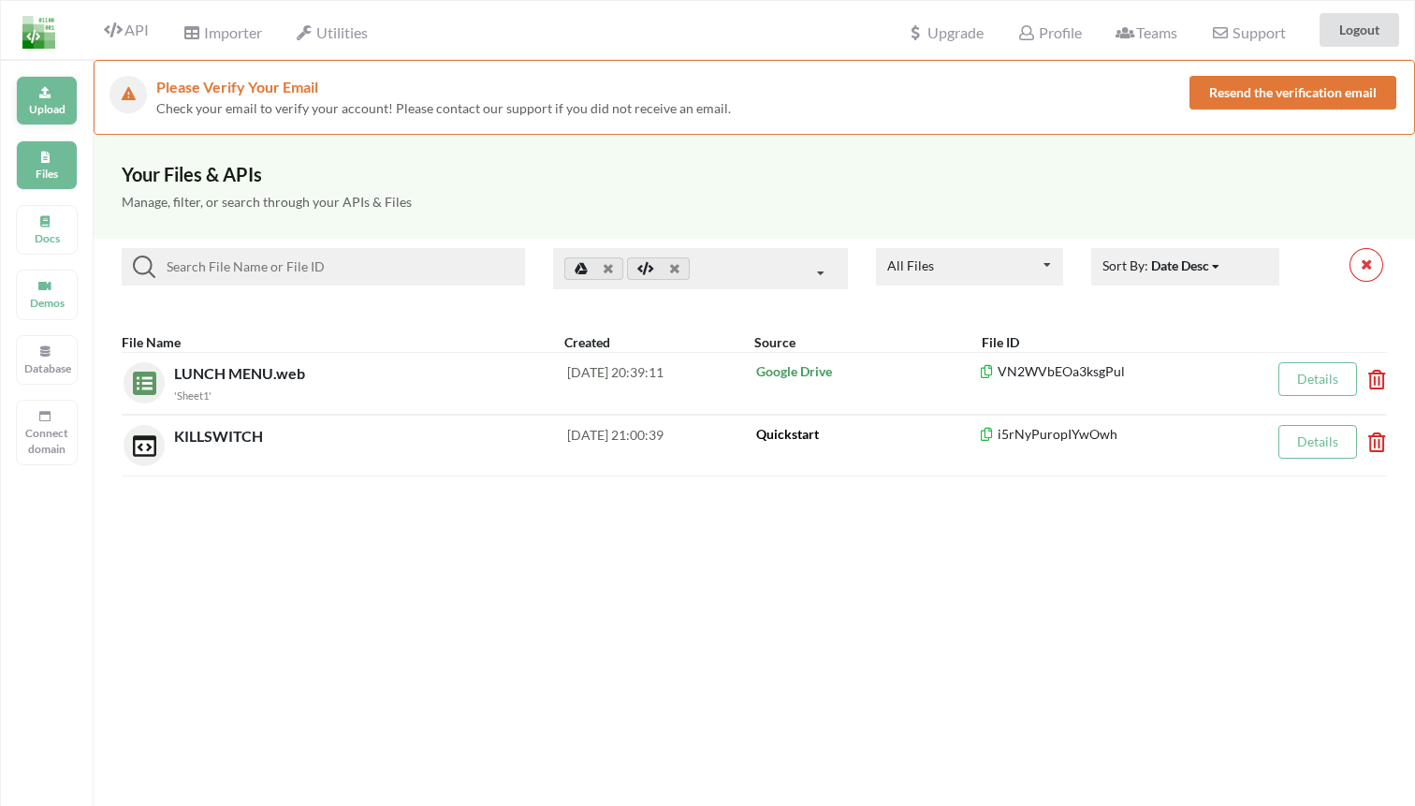
click at [51, 110] on p "Upload" at bounding box center [46, 109] width 45 height 16
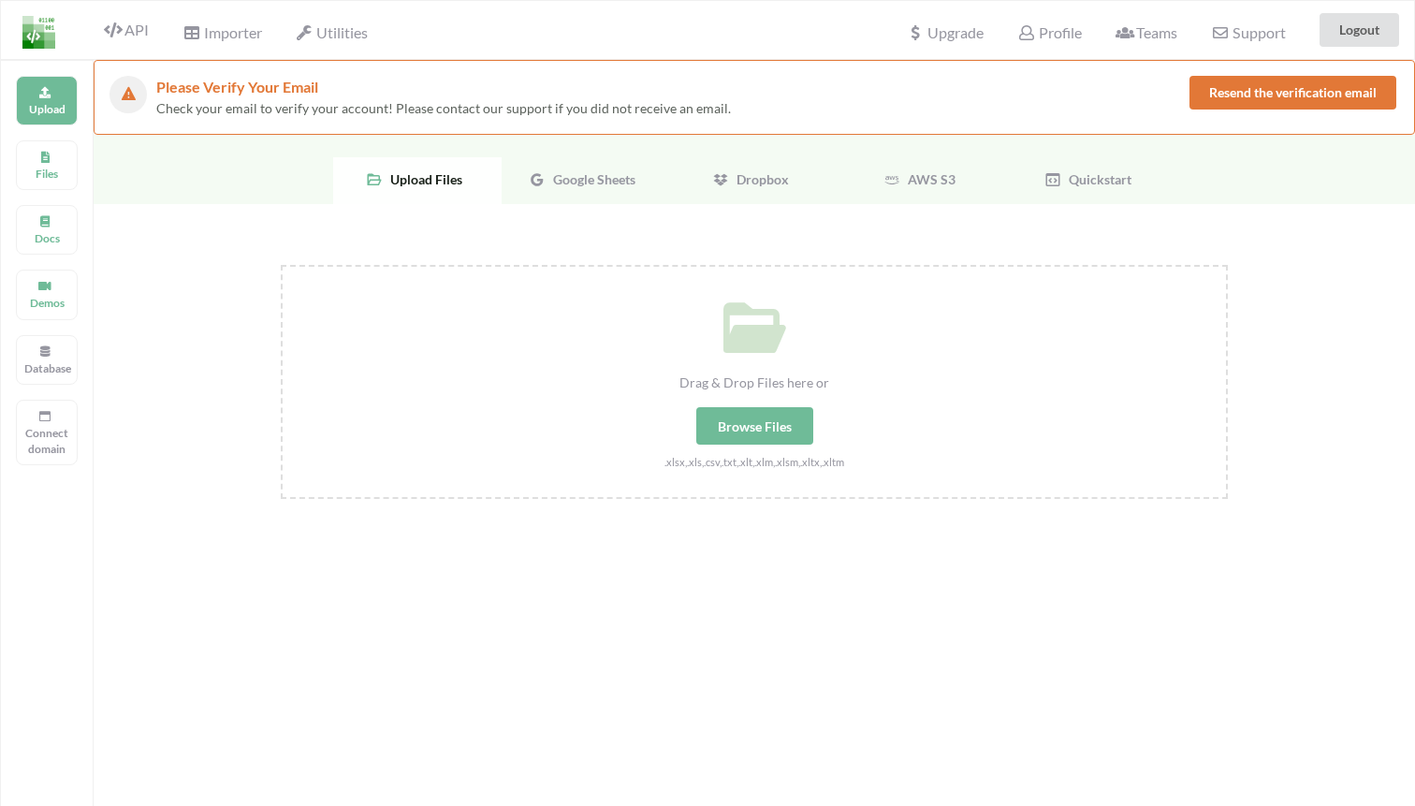
click at [570, 178] on span "Google Sheets" at bounding box center [591, 179] width 90 height 16
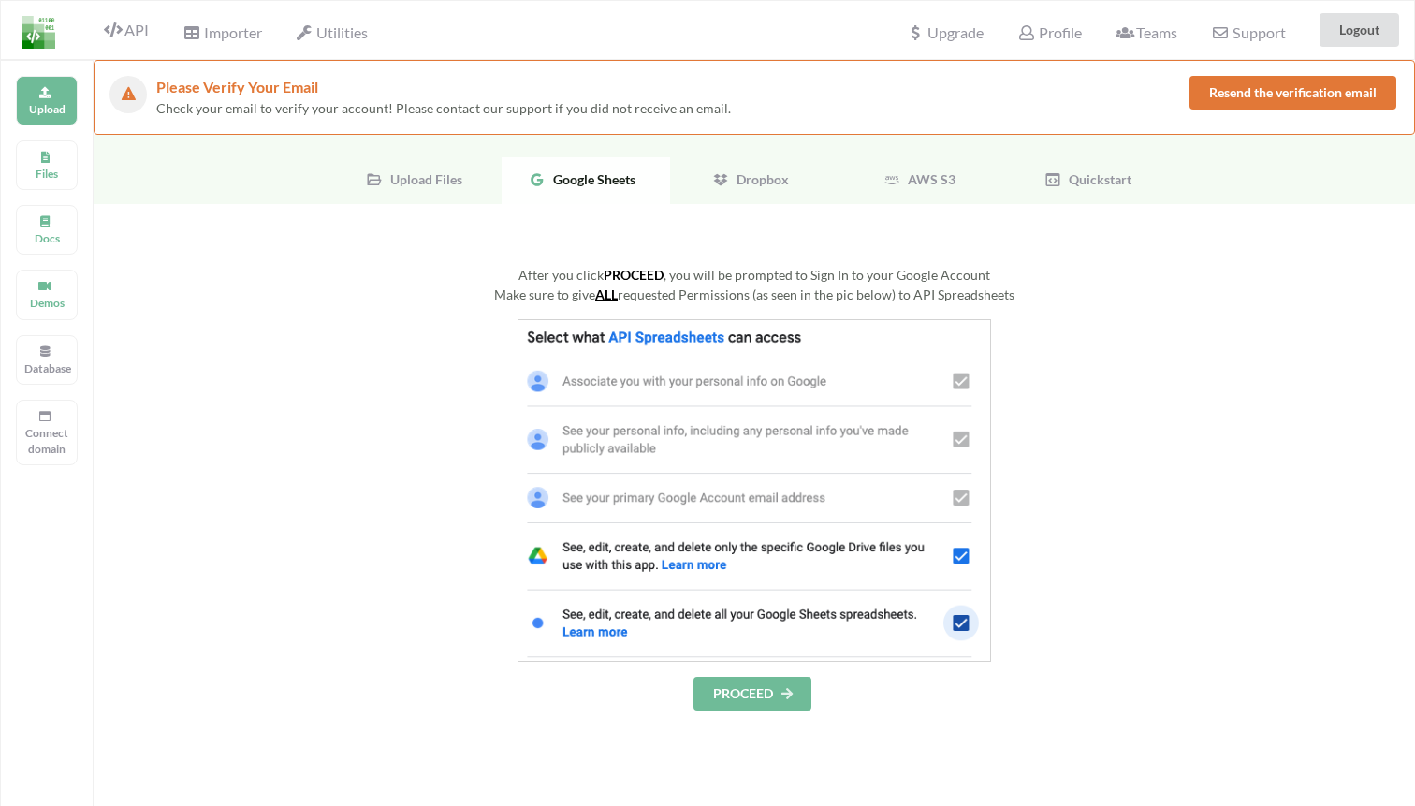
click at [733, 183] on span "Dropbox" at bounding box center [759, 179] width 60 height 16
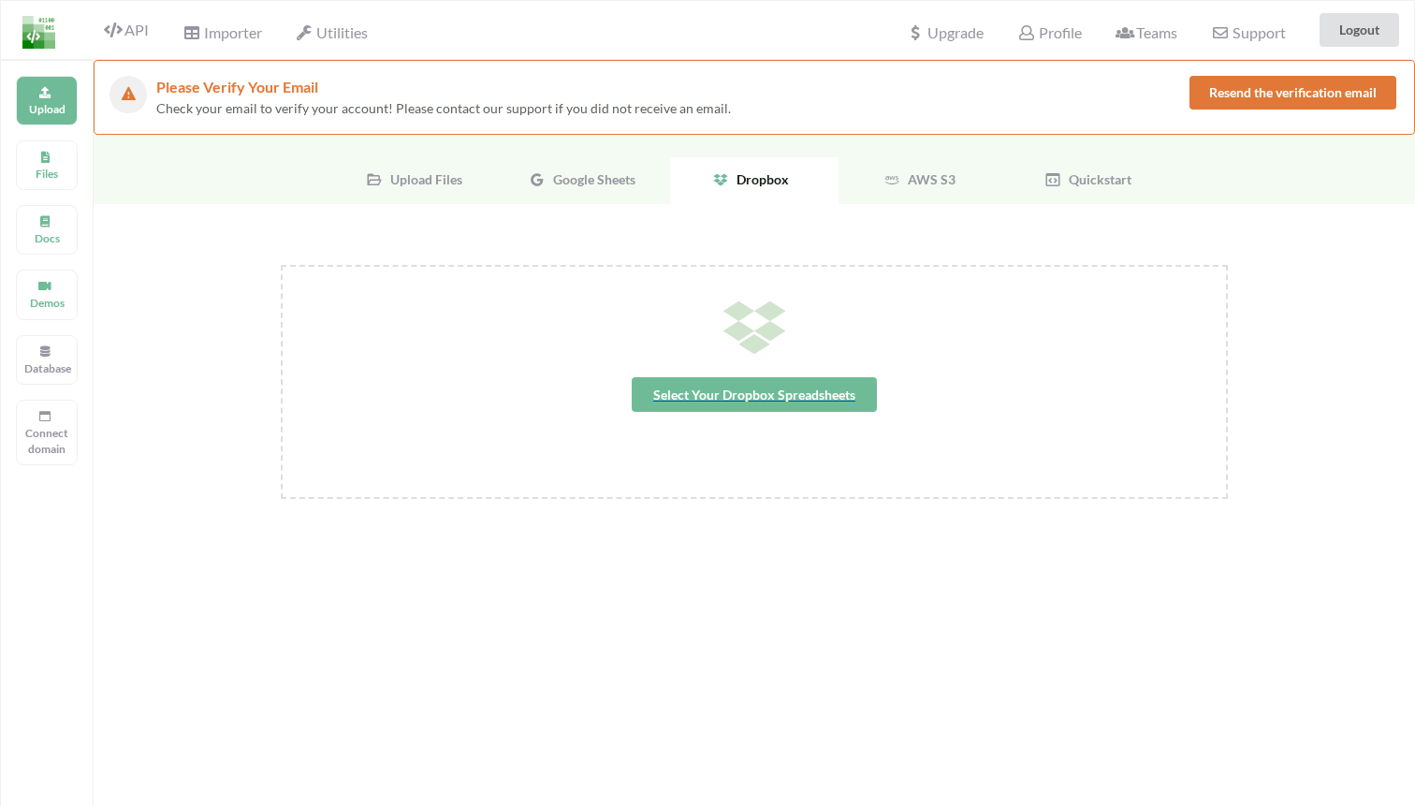
click at [693, 379] on span "Select Your Dropbox Spreadsheets" at bounding box center [754, 394] width 245 height 35
